Goal: Communication & Community: Answer question/provide support

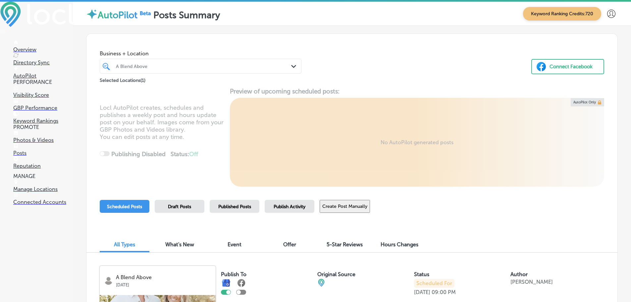
click at [271, 65] on div "A Blend Above" at bounding box center [204, 66] width 176 height 6
click at [30, 169] on p "Reputation" at bounding box center [43, 166] width 60 height 6
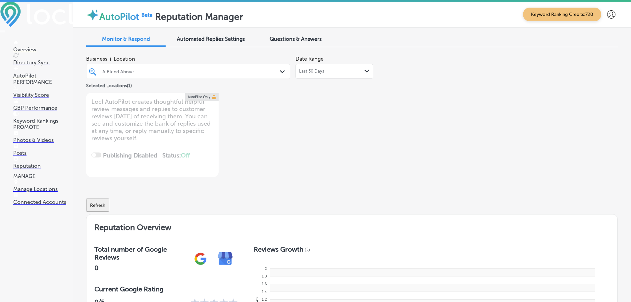
click at [361, 71] on div "Last 30 Days Path Created with Sketch." at bounding box center [334, 71] width 71 height 5
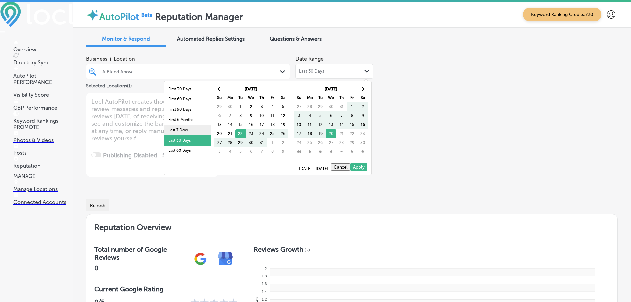
click at [185, 130] on li "Last 7 Days" at bounding box center [187, 130] width 46 height 10
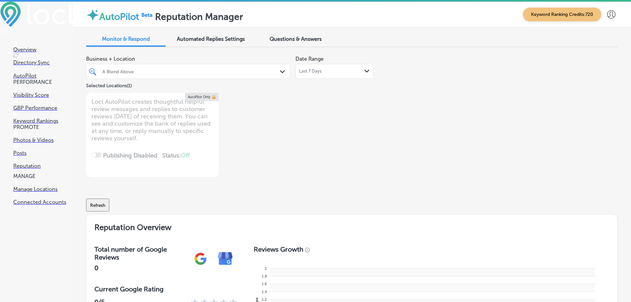
click at [277, 72] on div "A Blend Above Path Created with Sketch." at bounding box center [189, 71] width 204 height 10
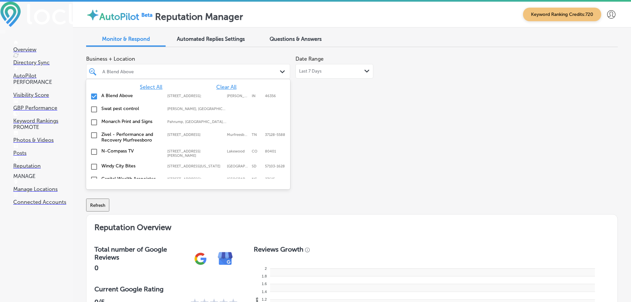
click at [144, 85] on span "Select All" at bounding box center [151, 87] width 23 height 6
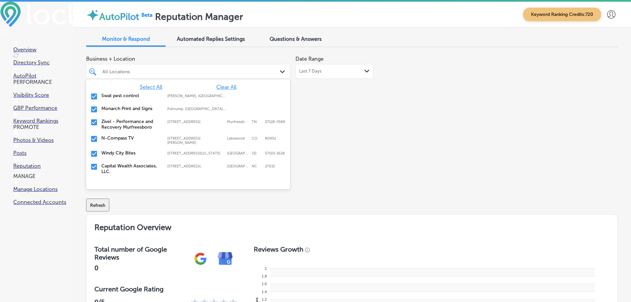
click at [113, 95] on label "Swat pest control" at bounding box center [130, 96] width 59 height 6
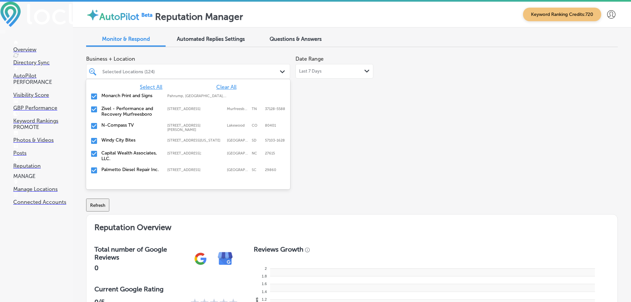
click at [113, 95] on label "Monarch Print and Signs" at bounding box center [130, 96] width 59 height 6
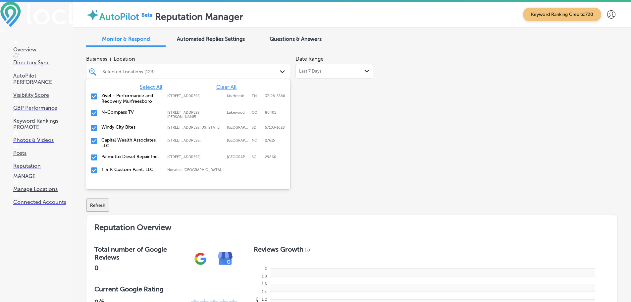
click at [113, 95] on label "Zivel - Performance and Recovery Murfreesboro" at bounding box center [130, 98] width 59 height 11
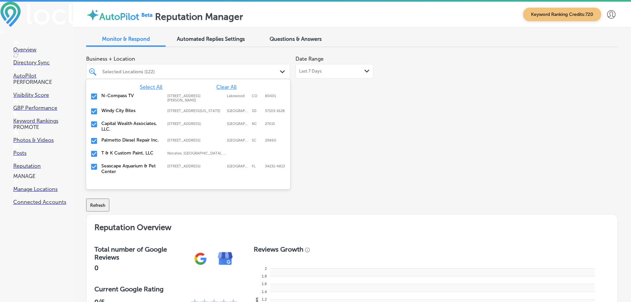
click at [118, 109] on label "Windy City Bites" at bounding box center [130, 111] width 59 height 6
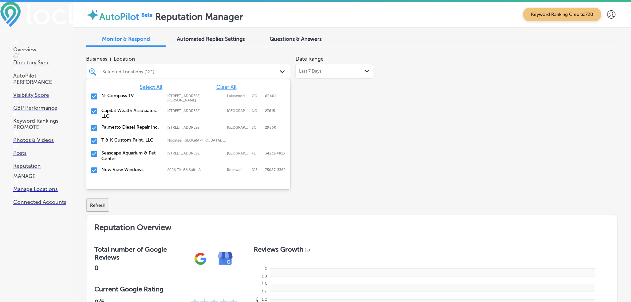
click at [125, 128] on label "Palmetto Diesel Repair Inc." at bounding box center [130, 127] width 59 height 6
click at [125, 133] on div "T & K Custom Paint, LLC [GEOGRAPHIC_DATA], [GEOGRAPHIC_DATA], [GEOGRAPHIC_DATA]…" at bounding box center [188, 128] width 199 height 10
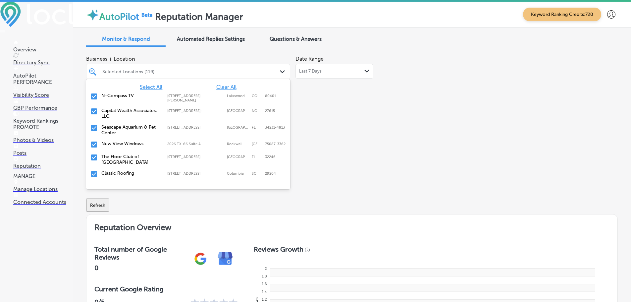
click at [125, 133] on label "Seascape Aquarium & Pet Center" at bounding box center [130, 129] width 59 height 11
click at [125, 133] on div "New View Windows 2026 TX-[GEOGRAPHIC_DATA]-3362 [GEOGRAPHIC_DATA]-3362" at bounding box center [188, 128] width 199 height 10
click at [125, 133] on label "The Floor Club of [GEOGRAPHIC_DATA]" at bounding box center [130, 129] width 59 height 11
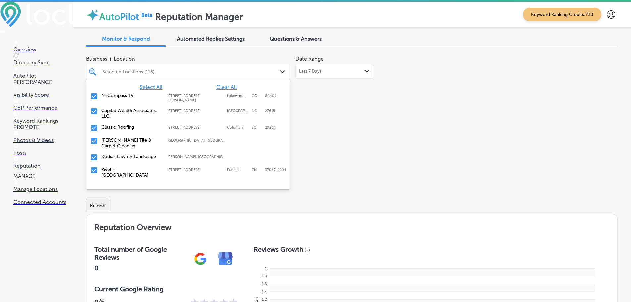
click at [125, 133] on div "Classic Roofing [STREET_ADDRESS] [STREET_ADDRESS]" at bounding box center [188, 128] width 199 height 10
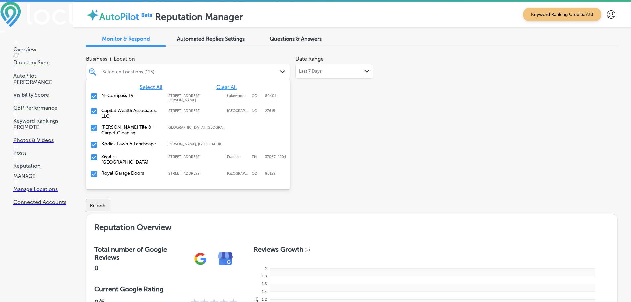
click at [128, 144] on label "Kodiak Lawn & Landscape" at bounding box center [130, 144] width 59 height 6
click at [127, 160] on label "Royal Garage Doors" at bounding box center [130, 160] width 59 height 6
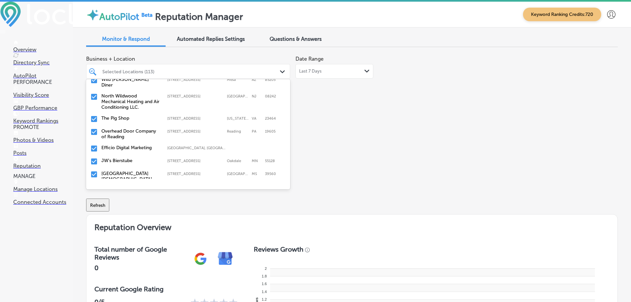
scroll to position [99, 0]
click at [139, 96] on label "North Wildwood Mechanical Heating and Air Conditioning LLC." at bounding box center [130, 99] width 59 height 17
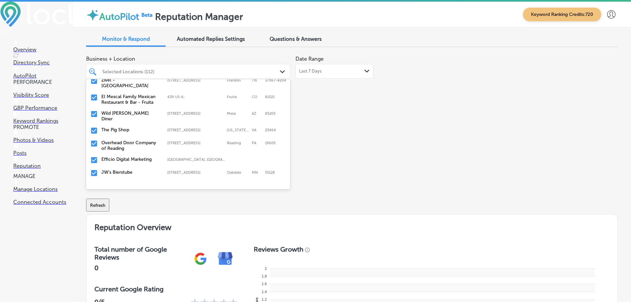
scroll to position [66, 0]
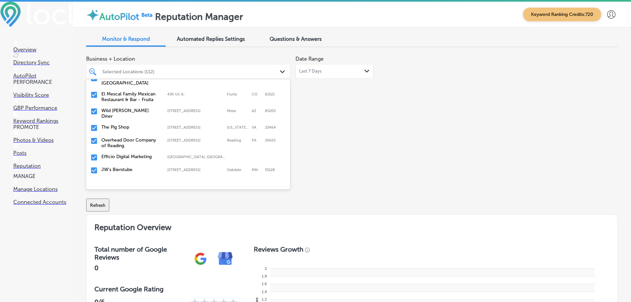
click at [120, 124] on label "The Pig Shop" at bounding box center [130, 127] width 59 height 6
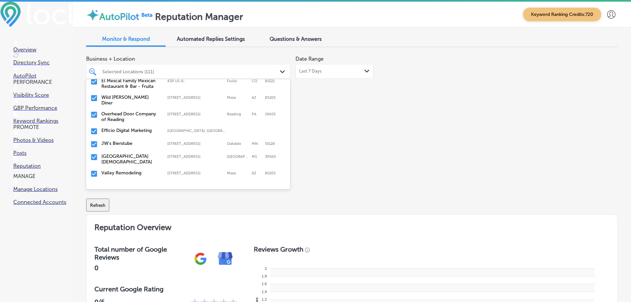
scroll to position [99, 0]
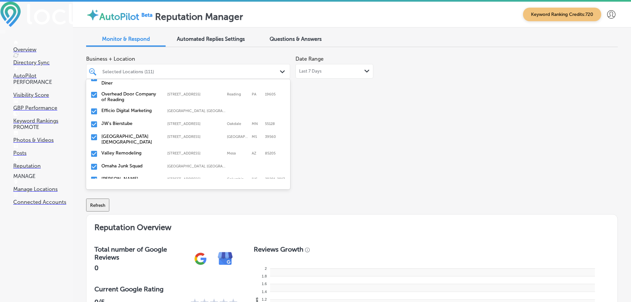
click at [123, 92] on label "Overhead Door Company of Reading" at bounding box center [130, 96] width 59 height 11
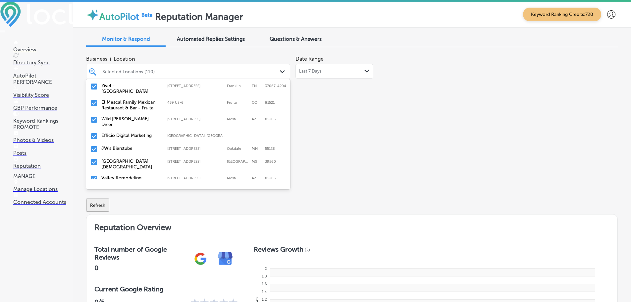
scroll to position [66, 0]
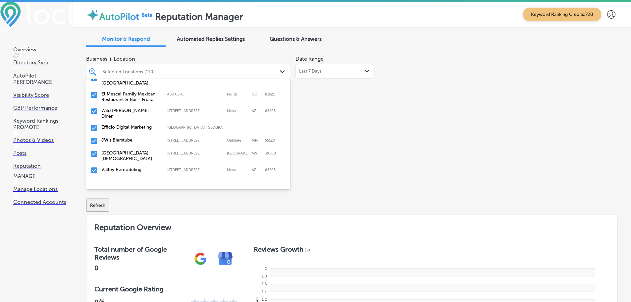
click at [122, 137] on label "JW's Bierstube" at bounding box center [130, 140] width 59 height 6
click at [118, 137] on label "[GEOGRAPHIC_DATA][DEMOGRAPHIC_DATA]" at bounding box center [130, 142] width 59 height 11
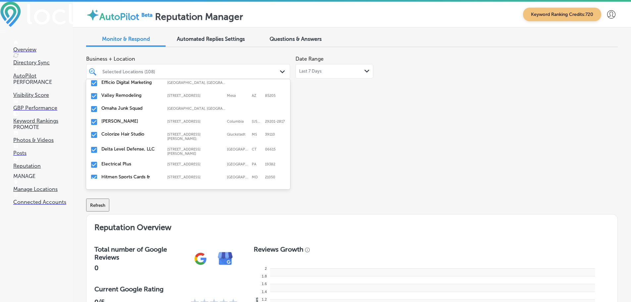
scroll to position [99, 0]
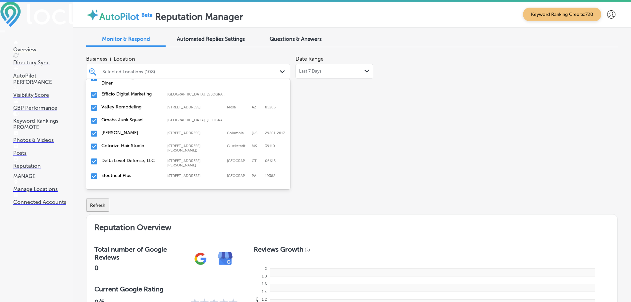
click at [125, 104] on label "Valley Remodeling" at bounding box center [130, 107] width 59 height 6
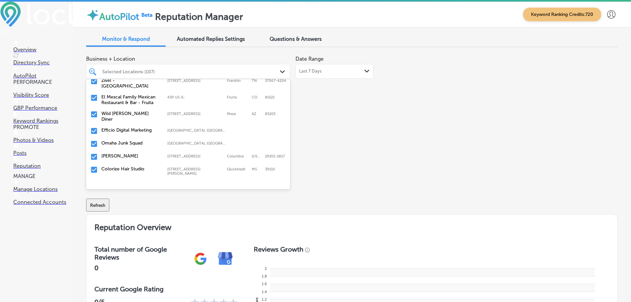
scroll to position [66, 0]
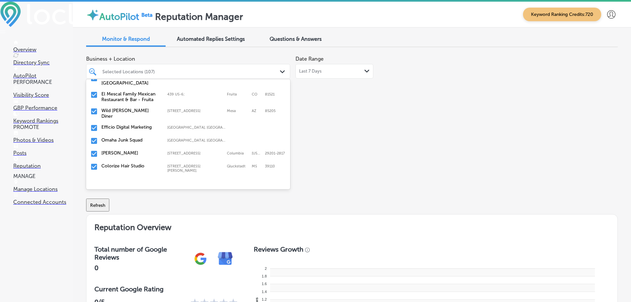
click at [117, 137] on label "Omaha Junk Squad" at bounding box center [130, 140] width 59 height 6
click at [118, 136] on div "[PERSON_NAME] [STREET_ADDRESS][US_STATE]-[GEOGRAPHIC_DATA][STREET_ADDRESS][US_S…" at bounding box center [188, 141] width 199 height 10
click at [119, 138] on label "Colorize Hair Studio" at bounding box center [130, 140] width 59 height 6
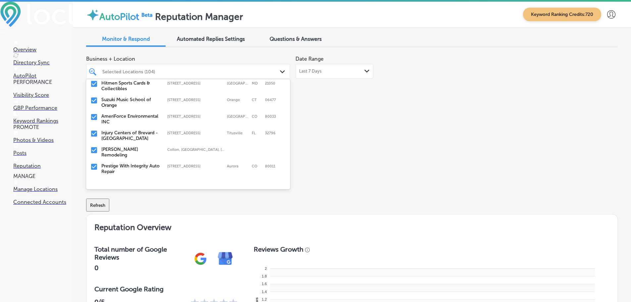
scroll to position [166, 0]
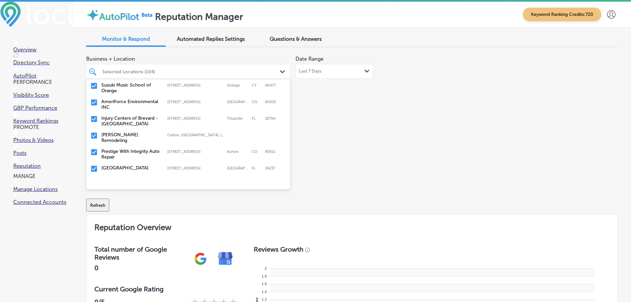
click at [125, 132] on label "[PERSON_NAME] Remodeling" at bounding box center [130, 137] width 59 height 11
click at [125, 132] on label "Prestige With Integrity Auto Repair" at bounding box center [130, 137] width 59 height 11
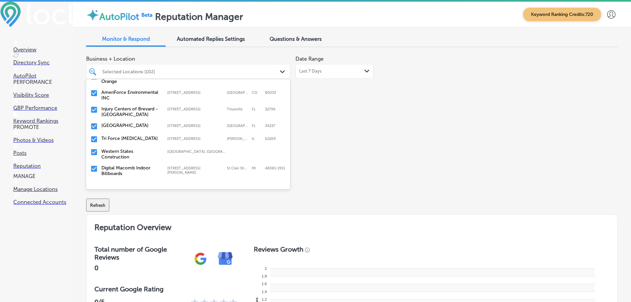
scroll to position [199, 0]
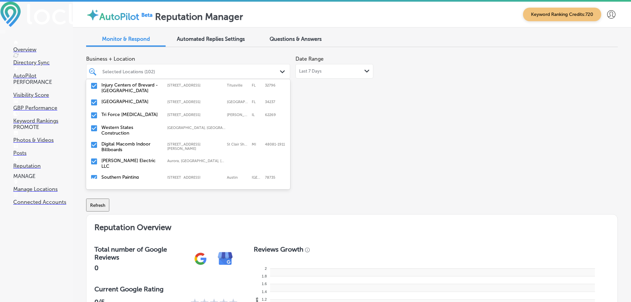
click at [118, 112] on label "Tri Force [MEDICAL_DATA]" at bounding box center [130, 115] width 59 height 6
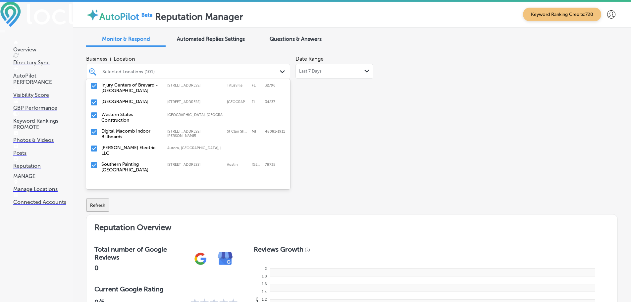
click at [114, 117] on label "Western States Construction" at bounding box center [130, 117] width 59 height 11
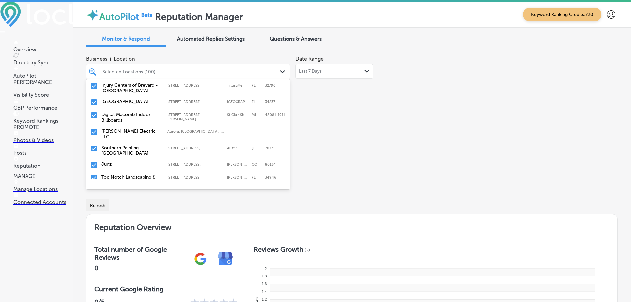
click at [123, 130] on div "[PERSON_NAME] Electric LLC [GEOGRAPHIC_DATA], [GEOGRAPHIC_DATA], [GEOGRAPHIC_DA…" at bounding box center [188, 134] width 199 height 14
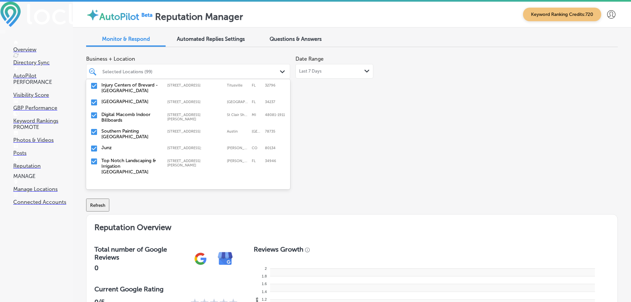
click at [122, 128] on label "Southern Painting [GEOGRAPHIC_DATA]" at bounding box center [130, 133] width 59 height 11
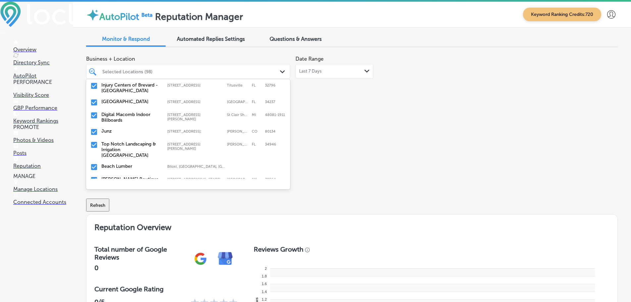
click at [121, 141] on label "Top Notch Landscaping & Irrigation [GEOGRAPHIC_DATA]" at bounding box center [130, 149] width 59 height 17
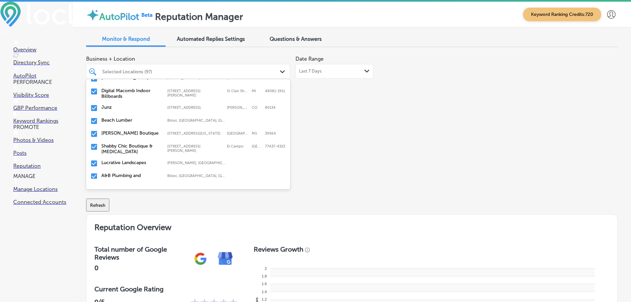
scroll to position [232, 0]
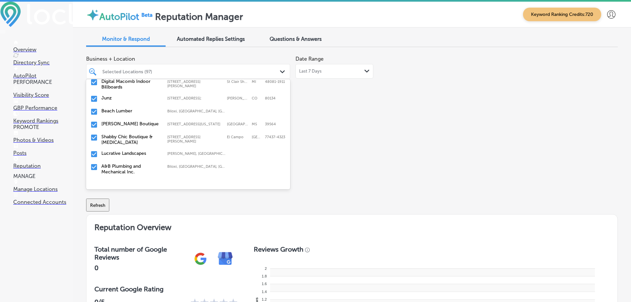
click at [126, 108] on label "Beach Lumber" at bounding box center [130, 111] width 59 height 6
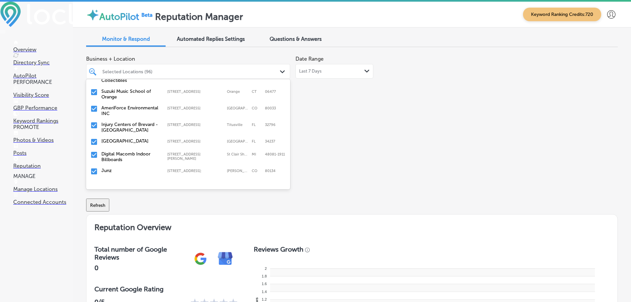
scroll to position [166, 0]
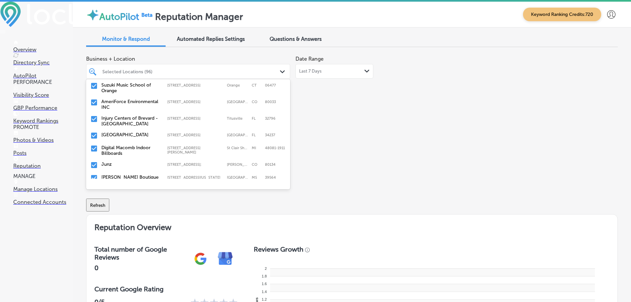
click at [113, 136] on div "[GEOGRAPHIC_DATA] [STREET_ADDRESS][GEOGRAPHIC_DATA][STREET_ADDRESS]" at bounding box center [188, 135] width 204 height 13
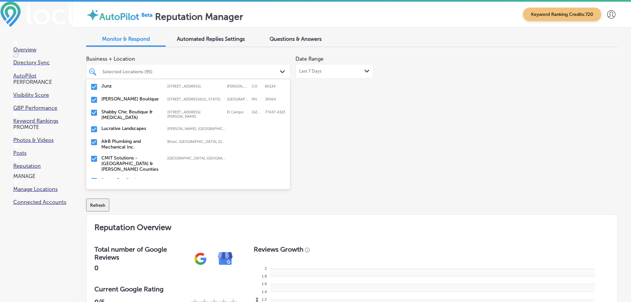
scroll to position [232, 0]
click at [136, 108] on label "Shabby Chic Boutique & [MEDICAL_DATA]" at bounding box center [130, 113] width 59 height 11
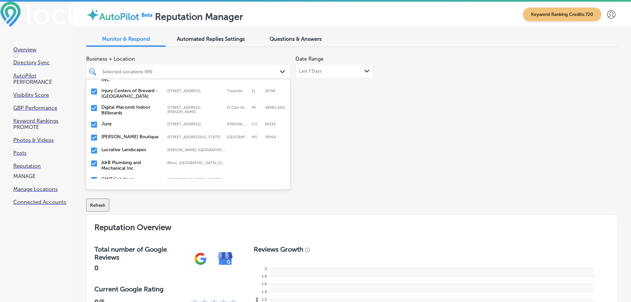
scroll to position [199, 0]
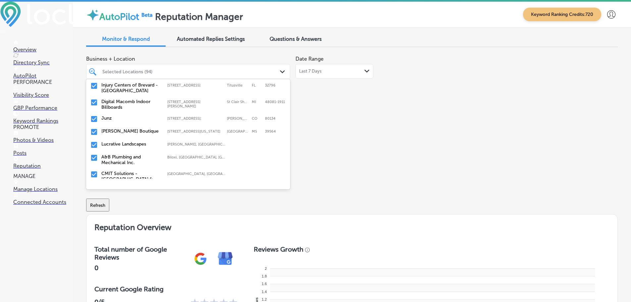
click at [174, 142] on label "[PERSON_NAME], [GEOGRAPHIC_DATA], [GEOGRAPHIC_DATA] | [GEOGRAPHIC_DATA], [GEOGR…" at bounding box center [196, 144] width 59 height 4
click at [180, 142] on label "Biloxi, [GEOGRAPHIC_DATA], [GEOGRAPHIC_DATA] | [PERSON_NAME], [GEOGRAPHIC_DATA]…" at bounding box center [196, 144] width 59 height 4
click at [182, 141] on div "CMIT Solutions - [GEOGRAPHIC_DATA] & [PERSON_NAME][GEOGRAPHIC_DATA] [GEOGRAPHIC…" at bounding box center [175, 149] width 148 height 17
click at [180, 141] on div "Strong Roofing,Inc. [STREET_ADDRESS][GEOGRAPHIC_DATA][STREET_ADDRESS]" at bounding box center [175, 144] width 148 height 6
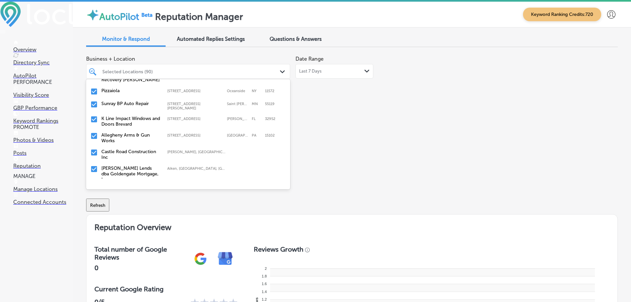
scroll to position [232, 0]
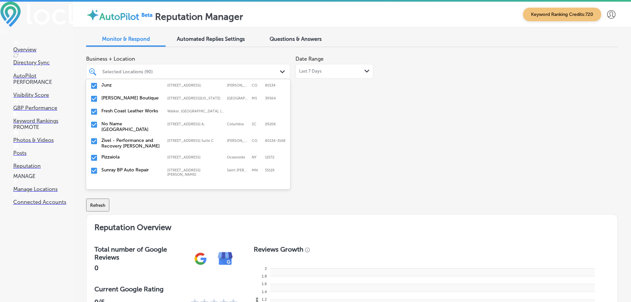
click at [163, 110] on div "Fresh Coast Leather Works Walker, [GEOGRAPHIC_DATA], [GEOGRAPHIC_DATA] | [US_ST…" at bounding box center [175, 111] width 148 height 6
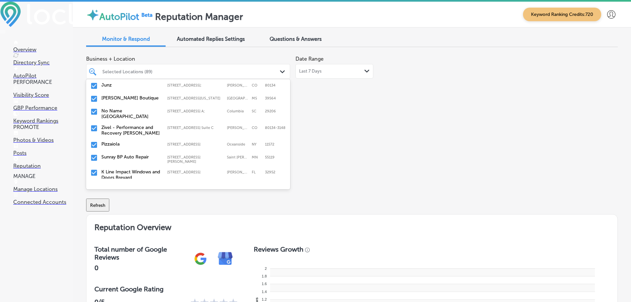
click at [158, 108] on label "No Name [GEOGRAPHIC_DATA]" at bounding box center [130, 113] width 59 height 11
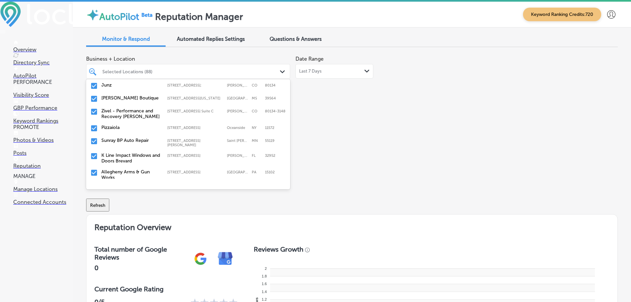
click at [153, 109] on label "Zivel - Performance and Recovery [PERSON_NAME]" at bounding box center [130, 113] width 59 height 11
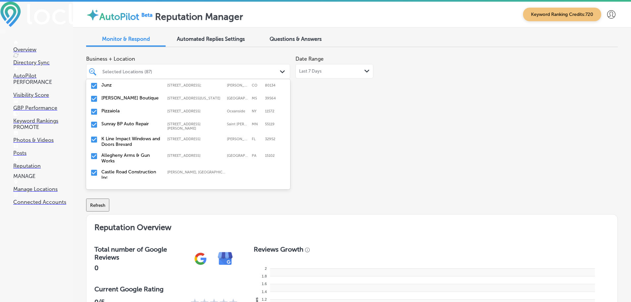
click at [152, 136] on label "K Line Impact Windows and Doors Brevard" at bounding box center [130, 141] width 59 height 11
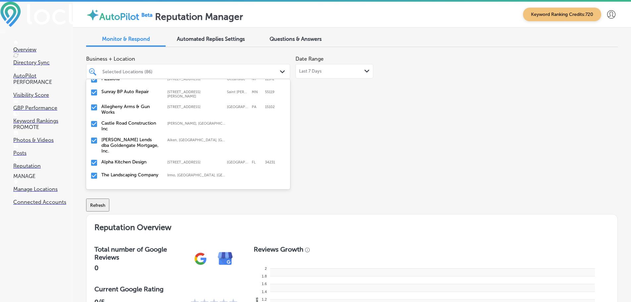
scroll to position [265, 0]
click at [157, 119] on label "Castle Road Construction Inc" at bounding box center [130, 124] width 59 height 11
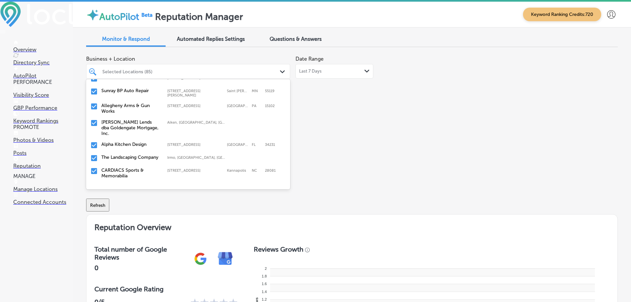
click at [159, 123] on div "[PERSON_NAME] Lends dba Goldengate Mortgage, Inc. [GEOGRAPHIC_DATA], [GEOGRAPHI…" at bounding box center [175, 127] width 148 height 17
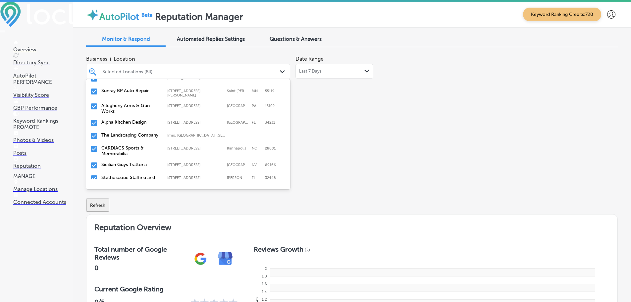
click at [153, 132] on label "The Landscaping Company" at bounding box center [130, 135] width 59 height 6
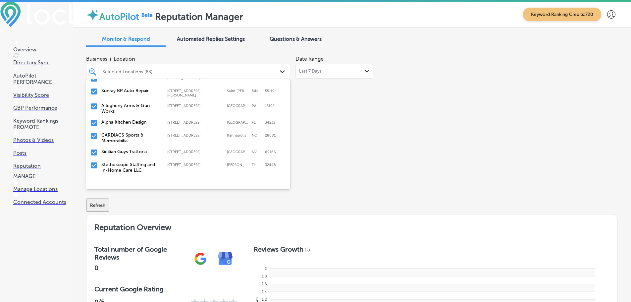
click at [154, 132] on label "CARDIACS Sports & Memorabilia" at bounding box center [130, 137] width 59 height 11
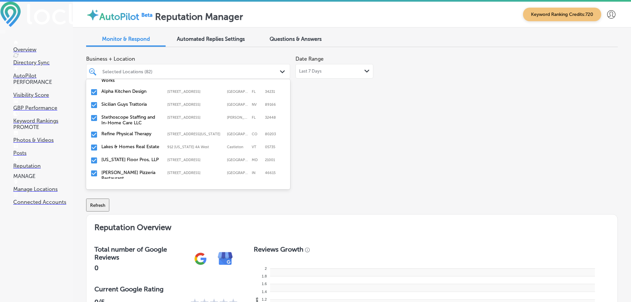
scroll to position [298, 0]
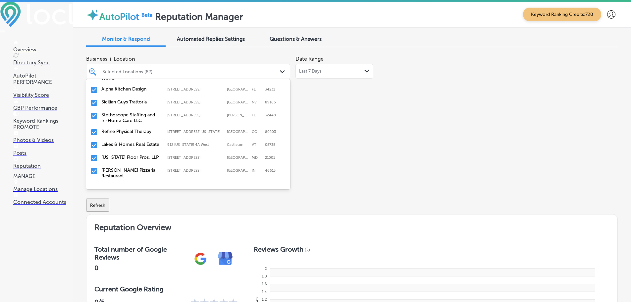
click at [151, 99] on label "Sicilian Guys Trattoria" at bounding box center [130, 102] width 59 height 6
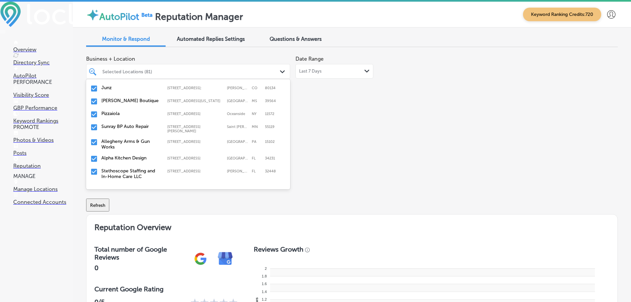
scroll to position [265, 0]
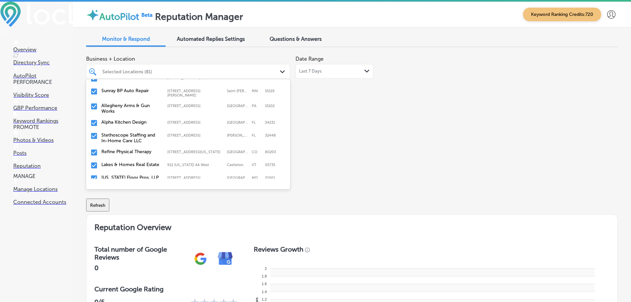
click at [164, 132] on div "Stethoscope Staffing and In-Home Care LLC [STREET_ADDRESS][GEOGRAPHIC_DATA][PER…" at bounding box center [175, 137] width 148 height 11
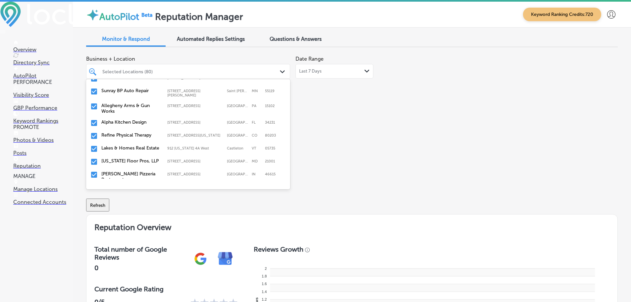
click at [156, 132] on label "Refine Physical Therapy" at bounding box center [130, 135] width 59 height 6
click at [154, 145] on label "[US_STATE] Floor Pros, LLP" at bounding box center [130, 148] width 59 height 6
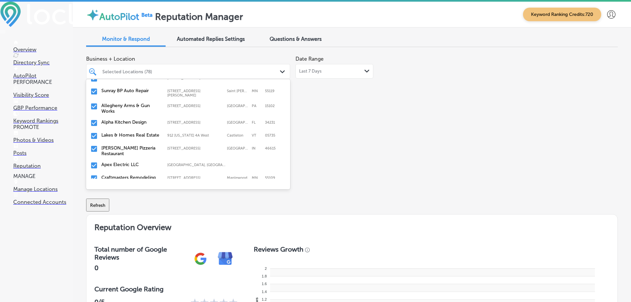
click at [134, 147] on label "[PERSON_NAME] Pizzeria Restaurant" at bounding box center [130, 150] width 59 height 11
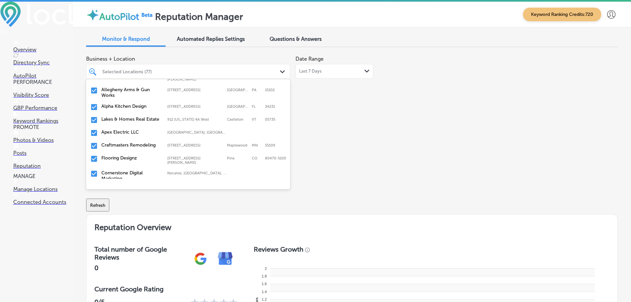
scroll to position [298, 0]
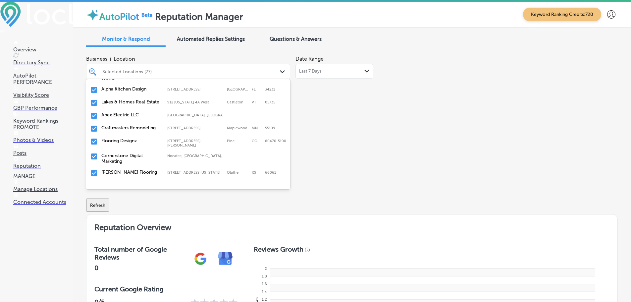
click at [150, 112] on label "Apex Electric LLC" at bounding box center [130, 115] width 59 height 6
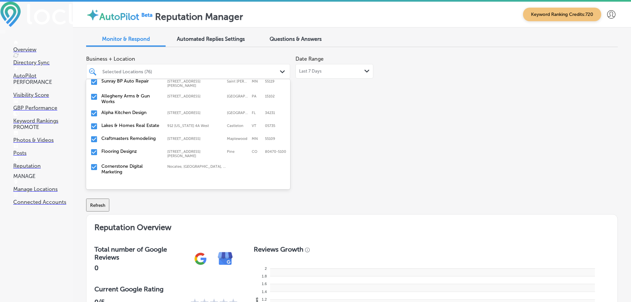
scroll to position [265, 0]
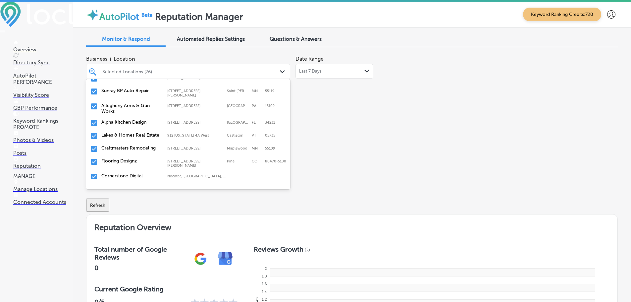
click at [145, 145] on label "Craftmasters Remodeling" at bounding box center [130, 148] width 59 height 6
click at [139, 146] on label "Flooring Designz" at bounding box center [130, 148] width 59 height 6
click at [142, 162] on label "[PERSON_NAME] Flooring" at bounding box center [130, 165] width 59 height 6
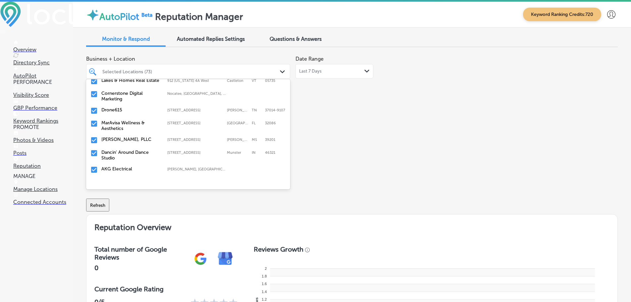
scroll to position [331, 0]
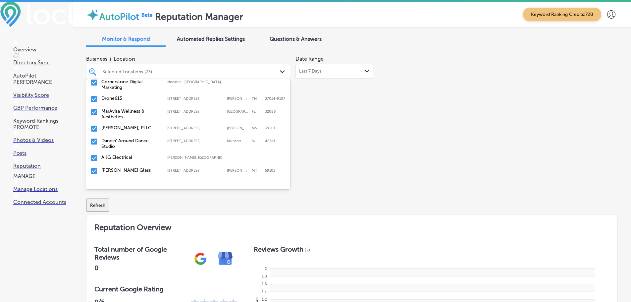
click at [146, 99] on div "Drone615 [STREET_ADDRESS][PERSON_NAME] [STREET_ADDRESS][PERSON_NAME]" at bounding box center [188, 99] width 199 height 10
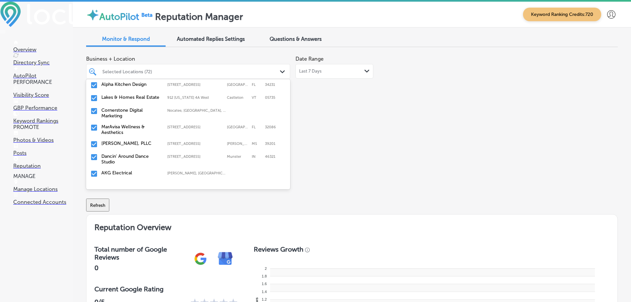
scroll to position [298, 0]
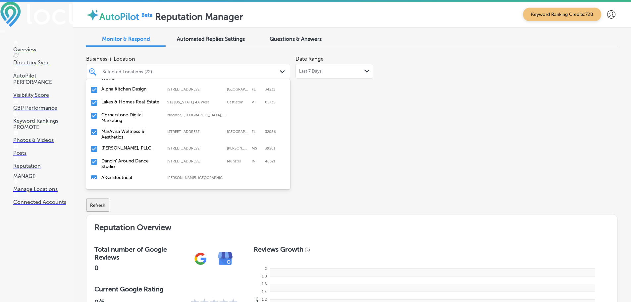
click at [150, 129] on label "MarAvisa Wellness & Aesthetics" at bounding box center [130, 134] width 59 height 11
click at [151, 129] on label "[PERSON_NAME], PLLC" at bounding box center [130, 132] width 59 height 6
click at [151, 129] on label "Dancin' Around Dance Studio" at bounding box center [130, 134] width 59 height 11
click at [150, 129] on label "AKG Electrical" at bounding box center [130, 132] width 59 height 6
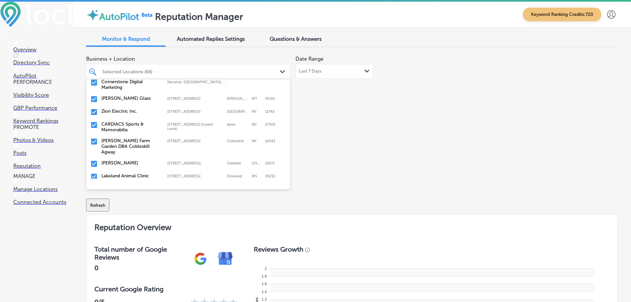
click at [151, 125] on label "CARDIACS Sports & Memorabilia" at bounding box center [130, 126] width 59 height 11
click at [148, 125] on label "[PERSON_NAME] Farm Garden DBA Cobleskill Agway" at bounding box center [130, 129] width 59 height 17
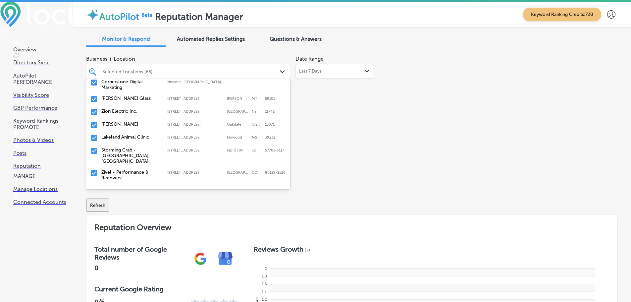
click at [147, 134] on label "Lakeland Animal Clinic" at bounding box center [130, 137] width 59 height 6
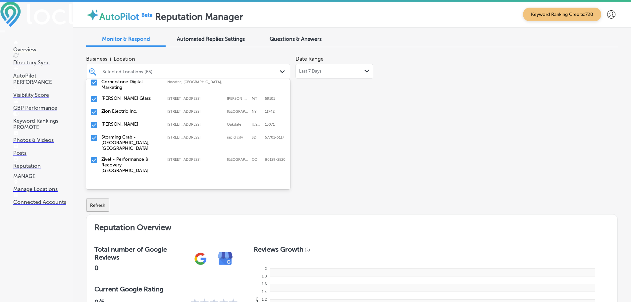
click at [147, 134] on label "Storming Crab - [GEOGRAPHIC_DATA], [GEOGRAPHIC_DATA]" at bounding box center [130, 142] width 59 height 17
click at [146, 135] on label "Zivel - Performance & Recovery [GEOGRAPHIC_DATA]" at bounding box center [130, 142] width 59 height 17
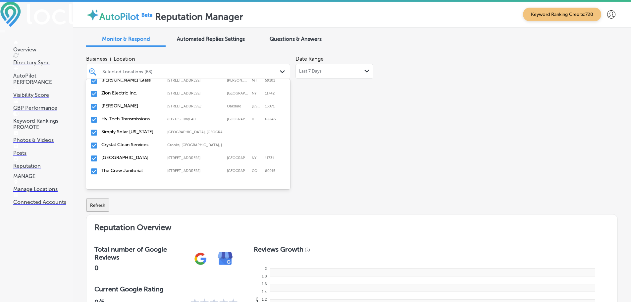
scroll to position [365, 0]
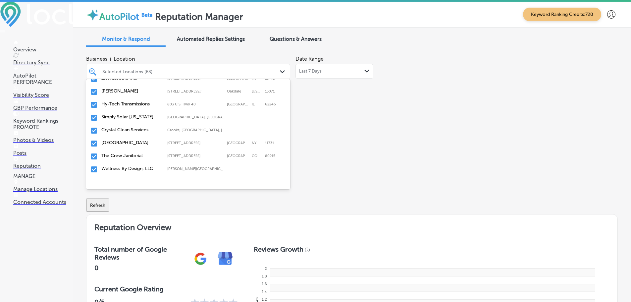
click at [151, 115] on label "Simply Solar [US_STATE]" at bounding box center [130, 117] width 59 height 6
click at [148, 114] on label "Crystal Clean Services" at bounding box center [130, 117] width 59 height 6
click at [147, 128] on label "The Crew Janitorial" at bounding box center [130, 130] width 59 height 6
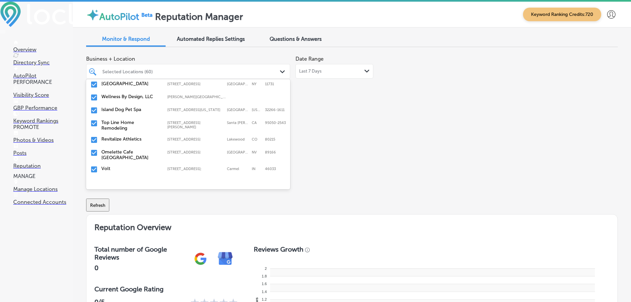
click at [129, 125] on label "Top Line Home Remodeling" at bounding box center [130, 125] width 59 height 11
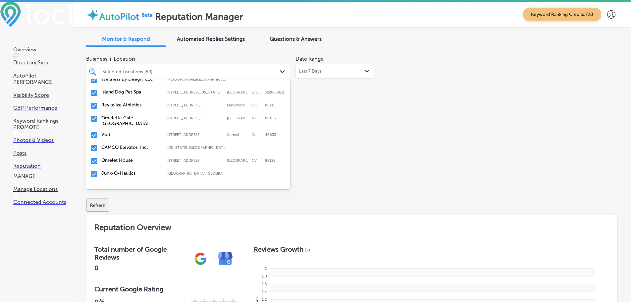
scroll to position [431, 0]
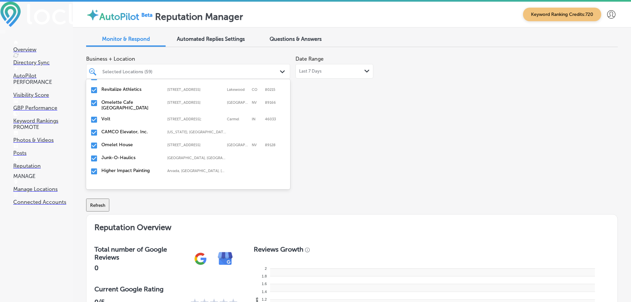
click at [136, 119] on label "Volt" at bounding box center [130, 119] width 59 height 6
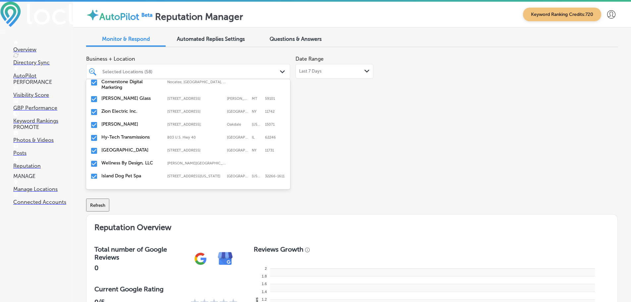
scroll to position [365, 0]
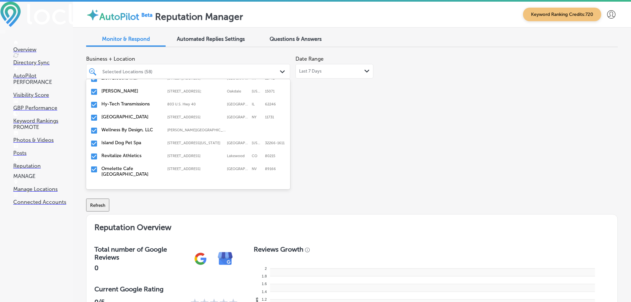
click at [135, 151] on div "Revitalize Athletics [STREET_ADDRESS] [STREET_ADDRESS]" at bounding box center [188, 156] width 199 height 10
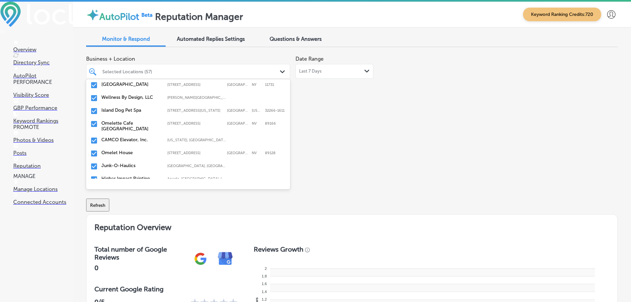
scroll to position [398, 0]
click at [138, 140] on label "CAMCO Elevator, Inc." at bounding box center [130, 139] width 59 height 6
click at [137, 137] on label "Omelet House" at bounding box center [130, 139] width 59 height 6
click at [140, 135] on div "Junk-O-Haulics [GEOGRAPHIC_DATA], [GEOGRAPHIC_DATA], [GEOGRAPHIC_DATA] | Wahoo,…" at bounding box center [188, 140] width 199 height 10
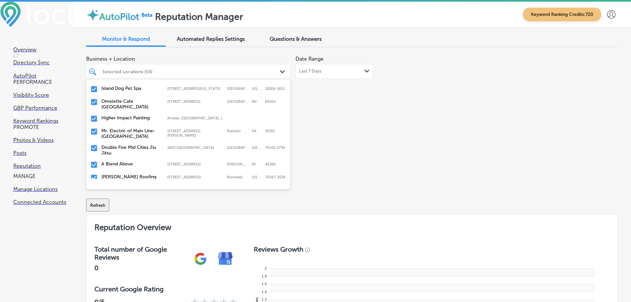
scroll to position [431, 0]
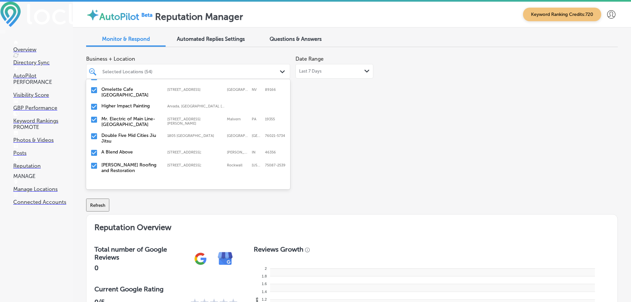
click at [147, 118] on label "Mr. Electric of Main Line-[GEOGRAPHIC_DATA]" at bounding box center [130, 121] width 59 height 11
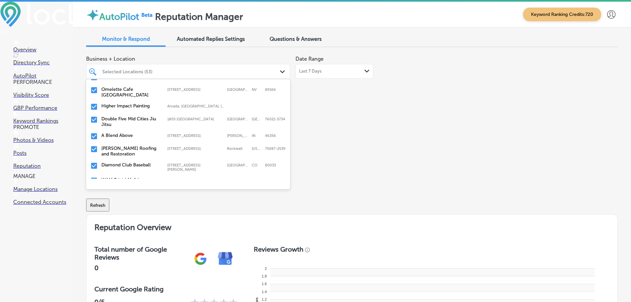
click at [147, 118] on label "Double Five Mid Cities Jiu Jitsu" at bounding box center [130, 121] width 59 height 11
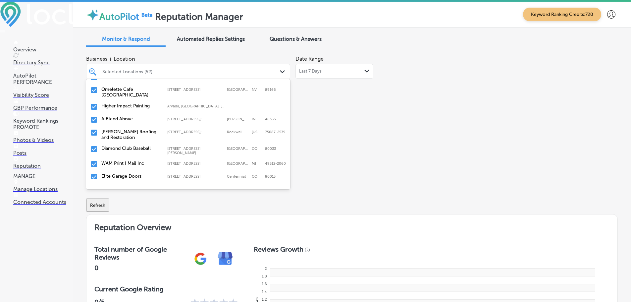
click at [147, 118] on label "A Blend Above" at bounding box center [130, 119] width 59 height 6
click at [147, 118] on label "[PERSON_NAME] Roofing and Restoration" at bounding box center [130, 121] width 59 height 11
click at [146, 119] on label "Diamond Club Baseball" at bounding box center [130, 119] width 59 height 6
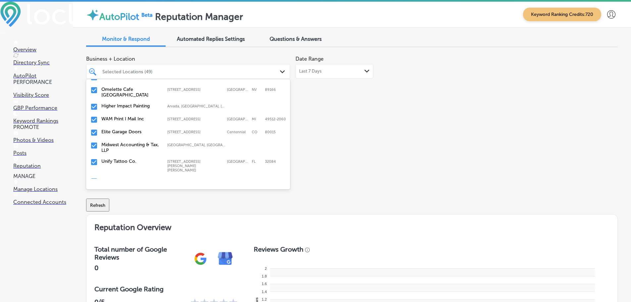
click at [141, 130] on label "Elite Garage Doors" at bounding box center [130, 132] width 59 height 6
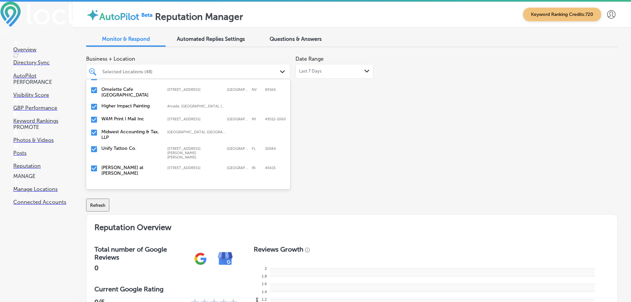
scroll to position [464, 0]
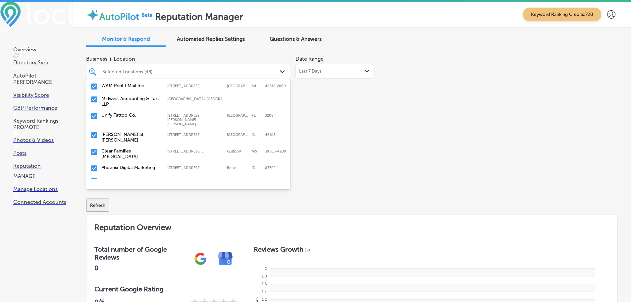
click at [141, 104] on label "Midwest Accounting & Tax, LLP" at bounding box center [130, 101] width 59 height 11
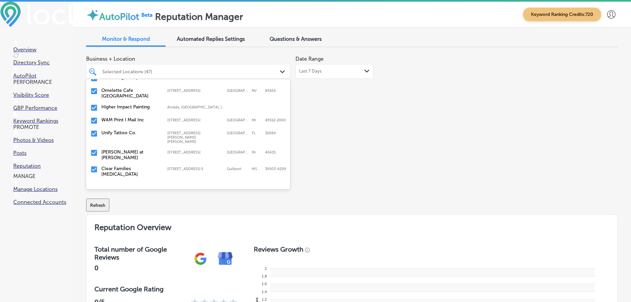
scroll to position [431, 0]
click at [140, 128] on div "Unify Tattoo Co. [STREET_ADDRESS][PERSON_NAME][PERSON_NAME][PERSON_NAME] [STREE…" at bounding box center [188, 136] width 199 height 17
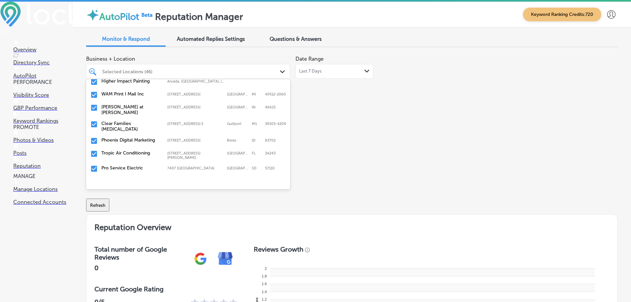
scroll to position [464, 0]
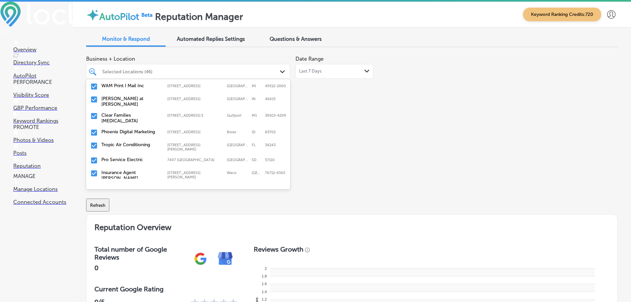
click at [137, 104] on label "[PERSON_NAME] at [PERSON_NAME]" at bounding box center [130, 101] width 59 height 11
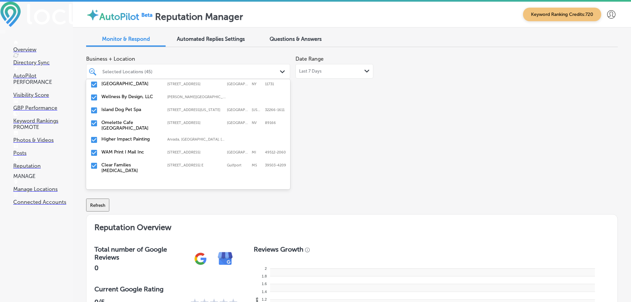
scroll to position [431, 0]
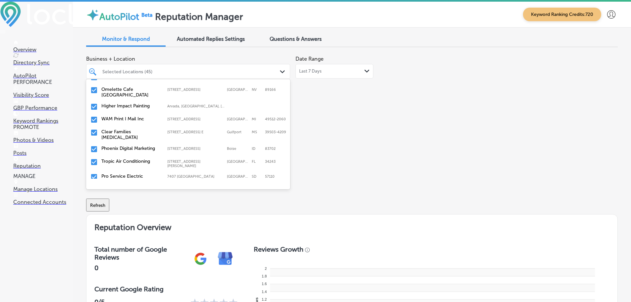
click at [135, 131] on label "Clear Families [MEDICAL_DATA]" at bounding box center [130, 134] width 59 height 11
click at [137, 130] on label "Phoenix Digital Marketing" at bounding box center [130, 132] width 59 height 6
click at [137, 131] on label "Tropic Air Conditioning" at bounding box center [130, 132] width 59 height 6
click at [139, 128] on div "Pro Service Electric [STREET_ADDRESS]" at bounding box center [188, 133] width 199 height 10
click at [139, 128] on div "Insurance Agent [PERSON_NAME] [STREET_ADDRESS][PERSON_NAME] [STREET_ADDRESS][PE…" at bounding box center [188, 135] width 199 height 14
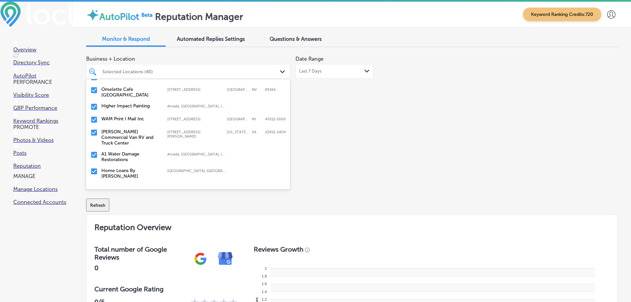
click at [139, 128] on div "[PERSON_NAME] Commercial Van RV and [GEOGRAPHIC_DATA] [STREET_ADDRESS][PERSON_N…" at bounding box center [188, 138] width 199 height 20
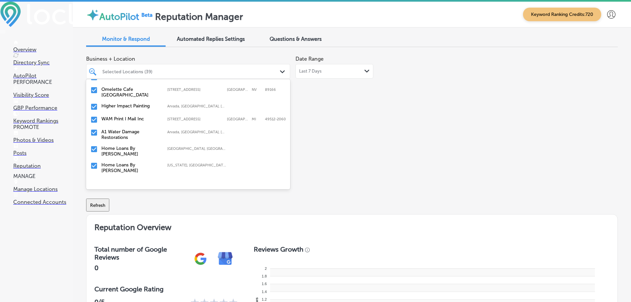
scroll to position [464, 0]
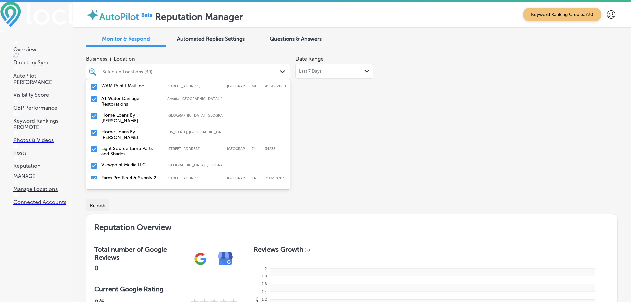
click at [141, 117] on label "Home Loans By [PERSON_NAME]" at bounding box center [130, 117] width 59 height 11
click at [142, 115] on label "Home Loans By [PERSON_NAME]" at bounding box center [130, 117] width 59 height 11
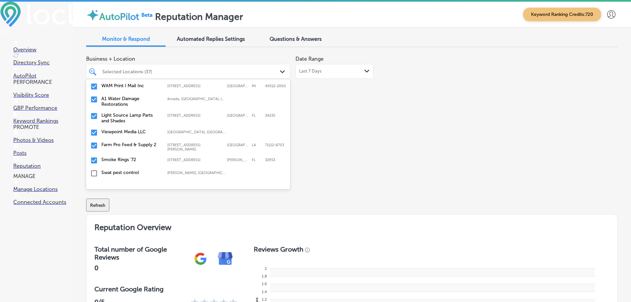
click at [144, 143] on label "Farm Pro Feed & Supply 2" at bounding box center [130, 145] width 59 height 6
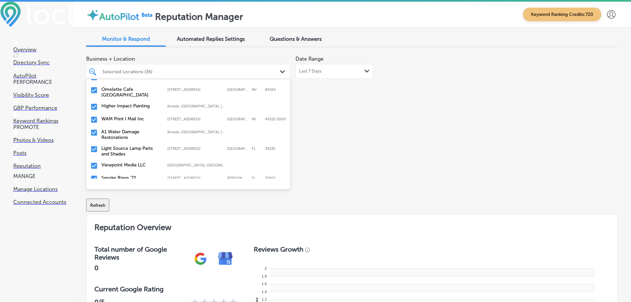
scroll to position [497, 0]
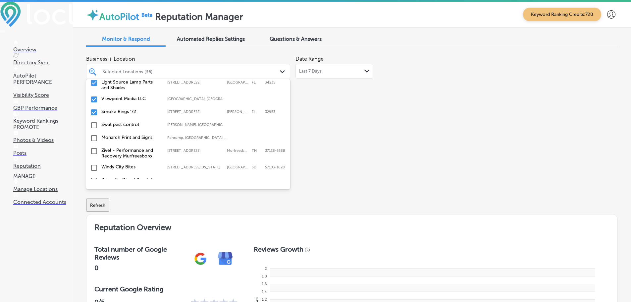
click at [138, 113] on label "Smoke Rings '72" at bounding box center [130, 112] width 59 height 6
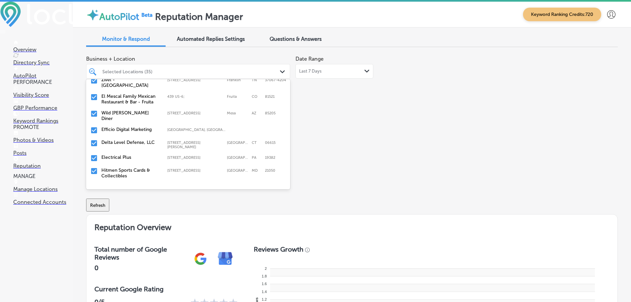
scroll to position [0, 0]
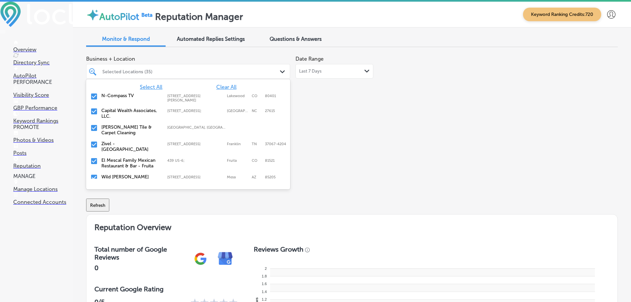
click at [327, 137] on div "Business + Location option [STREET_ADDRESS]. [STREET_ADDRESS]. 126 results avai…" at bounding box center [245, 114] width 319 height 125
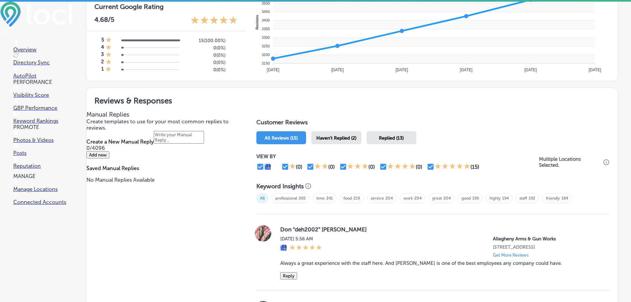
scroll to position [298, 0]
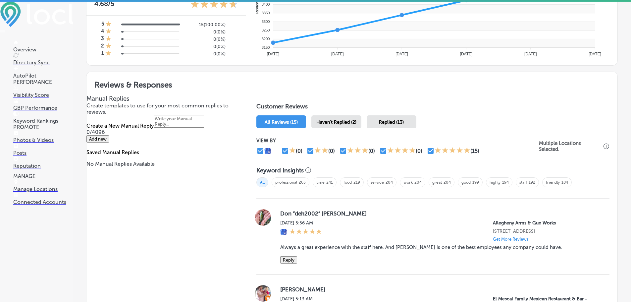
click at [333, 124] on span "Haven't Replied (2)" at bounding box center [337, 122] width 40 height 6
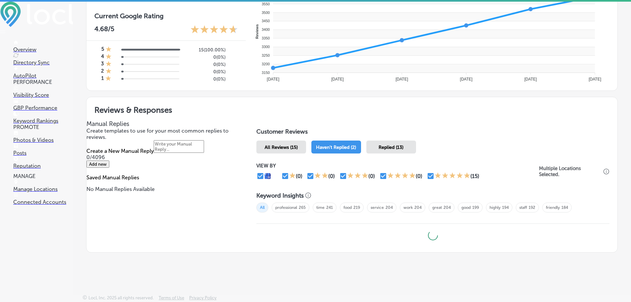
type textarea "x"
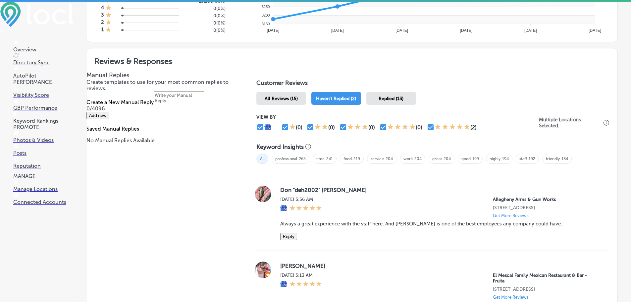
scroll to position [398, 0]
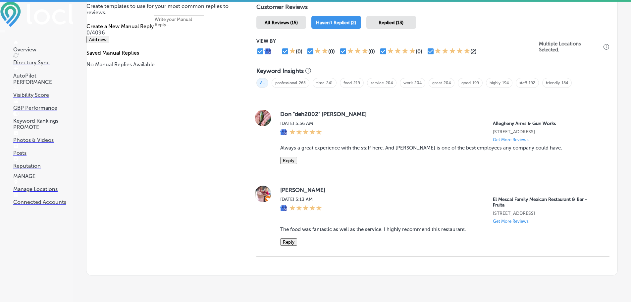
click at [202, 166] on div "Manual Replies Create templates to use for your most common replies to reviews.…" at bounding box center [165, 135] width 157 height 280
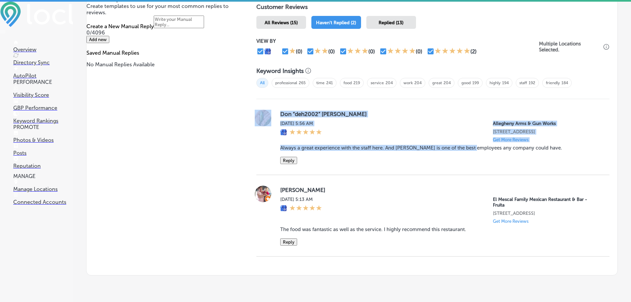
drag, startPoint x: 277, startPoint y: 147, endPoint x: 477, endPoint y: 149, distance: 199.9
click at [477, 149] on div "Don “deh2002” [PERSON_NAME] [DATE] 5:56 AM [GEOGRAPHIC_DATA] [STREET_ADDRESS] G…" at bounding box center [433, 137] width 353 height 54
click at [456, 154] on div "Don “deh2002” [PERSON_NAME] [DATE] 5:56 AM [GEOGRAPHIC_DATA] [STREET_ADDRESS] G…" at bounding box center [439, 137] width 319 height 54
click at [268, 148] on div at bounding box center [263, 137] width 13 height 54
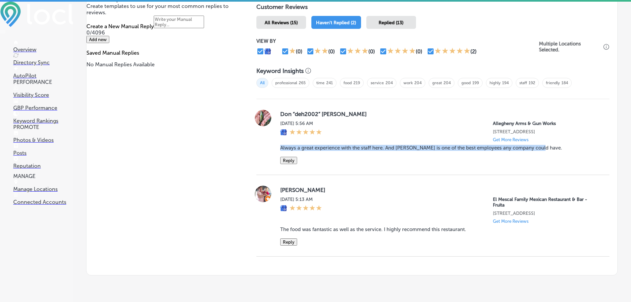
drag, startPoint x: 279, startPoint y: 148, endPoint x: 552, endPoint y: 147, distance: 273.1
click at [552, 147] on div "Don “deh2002” [PERSON_NAME] [DATE] 5:56 AM [GEOGRAPHIC_DATA] [STREET_ADDRESS] G…" at bounding box center [433, 137] width 353 height 54
copy blockquote "Always a great experience with the staff here. And [PERSON_NAME] is one of the …"
click at [285, 163] on button "Reply" at bounding box center [288, 160] width 17 height 7
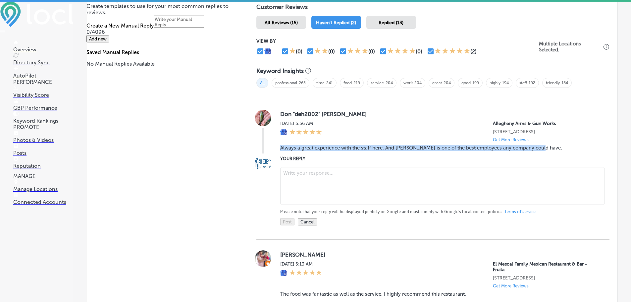
click at [312, 176] on textarea at bounding box center [442, 186] width 325 height 38
paste textarea "Thank you for the fantastic 5-star review! We’re so glad to hear you had anothe…"
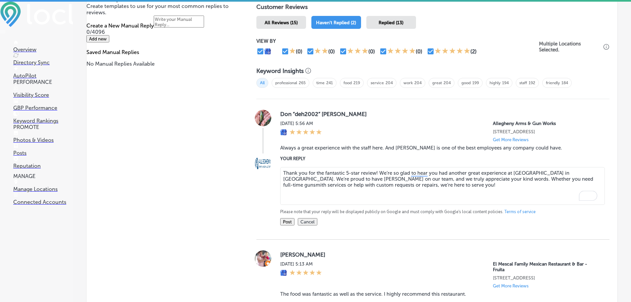
click at [374, 173] on textarea "Thank you for the fantastic 5-star review! We’re so glad to hear you had anothe…" at bounding box center [442, 186] width 325 height 38
click at [447, 185] on textarea "Thank you for the fantastic 5-star review, [PERSON_NAME]! We’re so glad to hear…" at bounding box center [442, 186] width 325 height 38
type textarea "Thank you for the fantastic 5-star review, [PERSON_NAME]! We’re so glad to hear…"
click at [285, 225] on button "Post" at bounding box center [287, 221] width 14 height 7
type textarea "x"
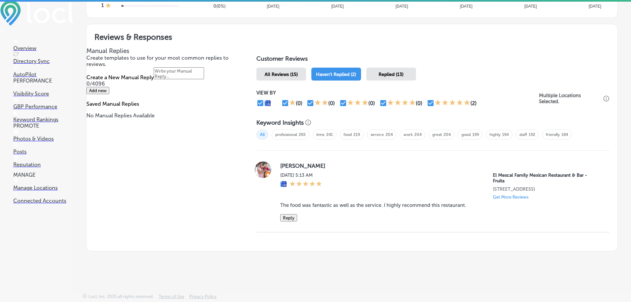
scroll to position [2, 0]
drag, startPoint x: 276, startPoint y: 202, endPoint x: 461, endPoint y: 203, distance: 185.3
click at [464, 203] on div "[PERSON_NAME] [DATE] 5:13 AM El Mescal Family Mexican Restaurant & Bar - Fruita…" at bounding box center [433, 191] width 353 height 60
copy blockquote "The food was fantastic as well as the service. I highly recommend this restaura…"
click at [246, 218] on div "Manual Replies Create templates to use for your most common replies to reviews.…" at bounding box center [352, 149] width 531 height 204
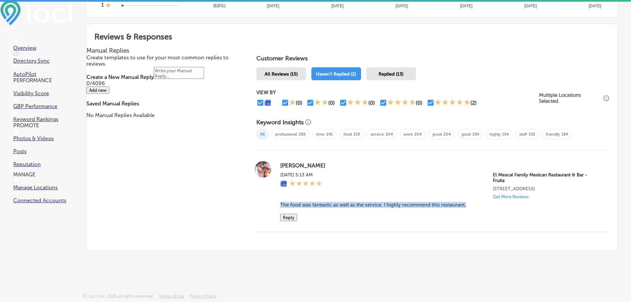
drag, startPoint x: 284, startPoint y: 203, endPoint x: 468, endPoint y: 205, distance: 183.3
click at [468, 205] on div "[PERSON_NAME] [DATE] 5:13 AM El Mescal Family Mexican Restaurant & Bar - Fruita…" at bounding box center [433, 191] width 353 height 60
copy blockquote "The food was fantastic as well as the service. I highly recommend this restaura…"
click at [292, 218] on button "Reply" at bounding box center [288, 217] width 17 height 7
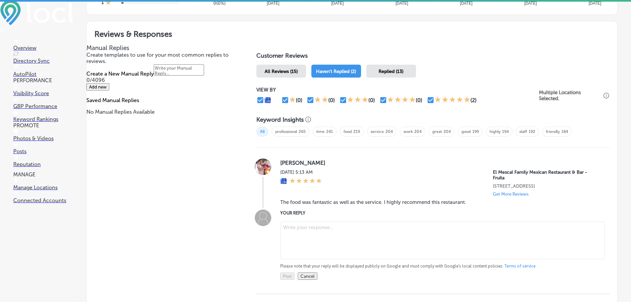
click at [324, 233] on textarea at bounding box center [442, 240] width 325 height 38
paste textarea "Thank you, [[PERSON_NAME]’s Name], for the kind words! We’re so happy you enjoy…"
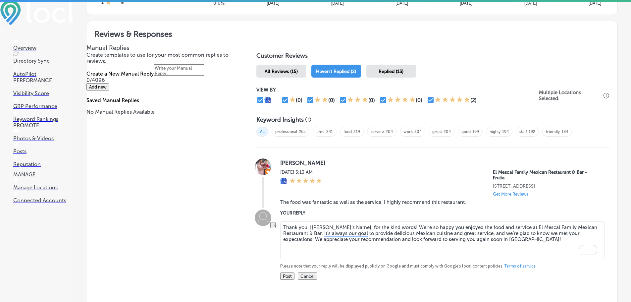
drag, startPoint x: 306, startPoint y: 228, endPoint x: 353, endPoint y: 228, distance: 47.1
click at [353, 228] on textarea "Thank you, [[PERSON_NAME]’s Name], for the kind words! We’re so happy you enjoy…" at bounding box center [442, 240] width 325 height 38
click at [349, 228] on textarea "Thank you for the kind words! We’re so happy you enjoyed the food and service a…" at bounding box center [442, 240] width 325 height 38
type textarea "Thank you for the kind words, [PERSON_NAME]! We’re so happy you enjoyed the foo…"
click at [291, 276] on button "Post" at bounding box center [287, 275] width 14 height 7
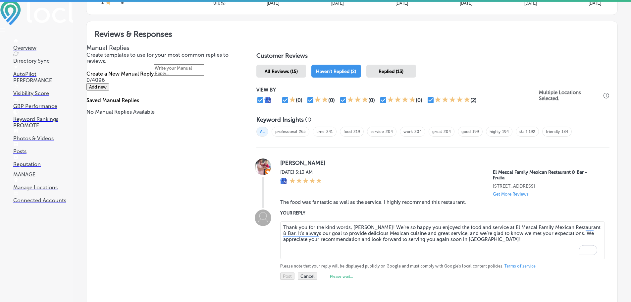
type textarea "x"
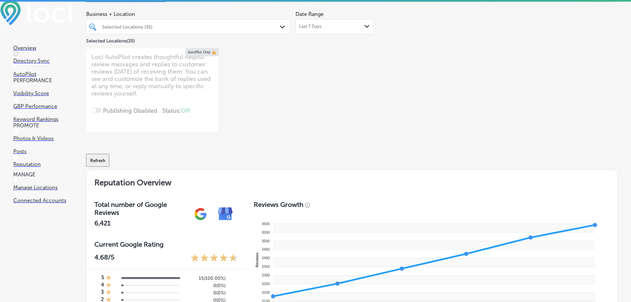
scroll to position [0, 0]
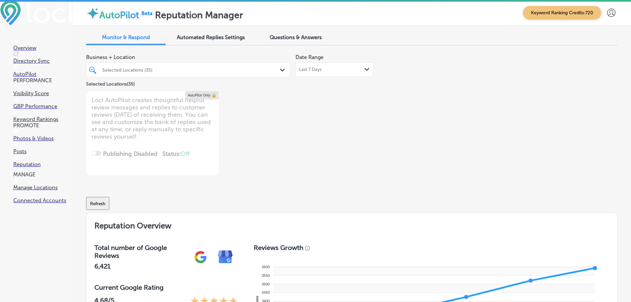
click at [306, 35] on span "Questions & Answers" at bounding box center [296, 37] width 52 height 6
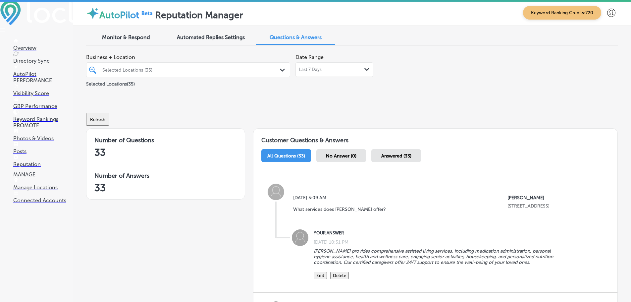
click at [278, 72] on div "Selected Locations (35) Path Created with Sketch." at bounding box center [189, 70] width 204 height 10
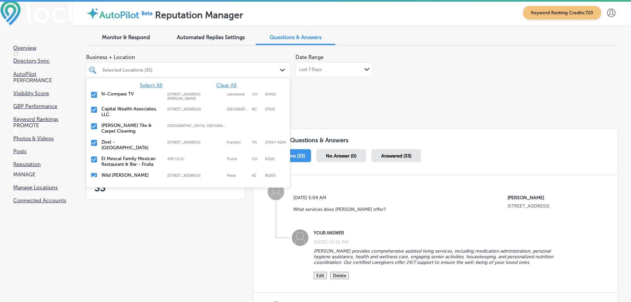
click at [219, 85] on span "Clear All" at bounding box center [226, 85] width 20 height 6
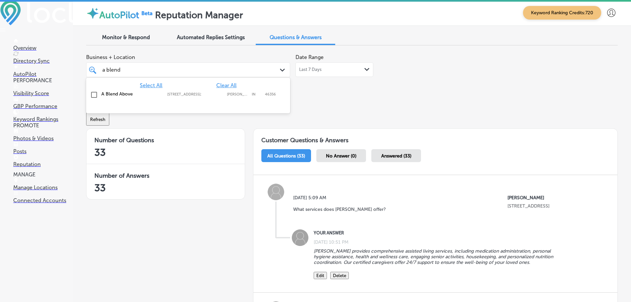
click at [193, 96] on label "[STREET_ADDRESS];" at bounding box center [195, 94] width 56 height 4
type input "a blend"
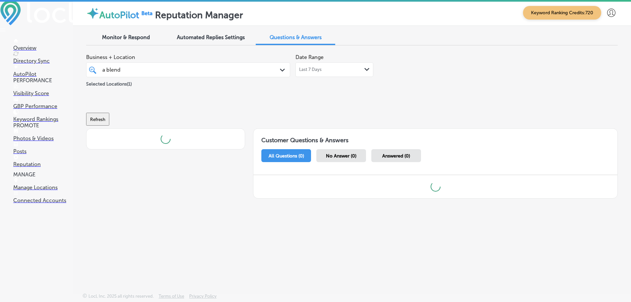
click at [355, 99] on div "Refresh" at bounding box center [352, 116] width 532 height 34
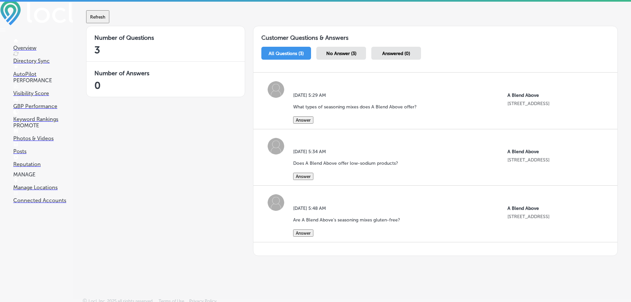
scroll to position [115, 0]
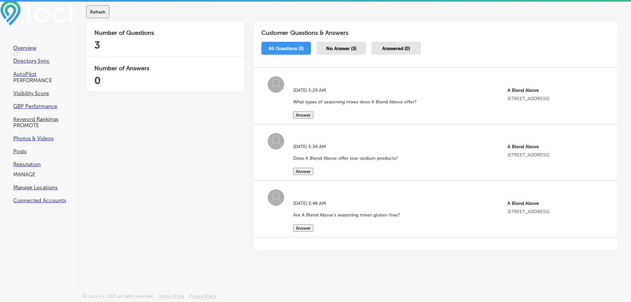
click at [305, 111] on button "Answer" at bounding box center [303, 114] width 20 height 7
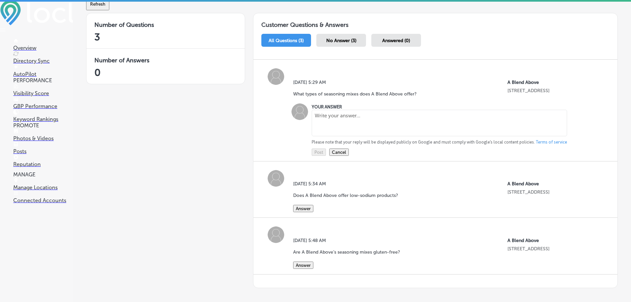
click at [323, 121] on textarea at bounding box center [440, 123] width 256 height 27
paste textarea "We offer a wide variety of seasoning mixes, including gourmet dip mixes, desser…"
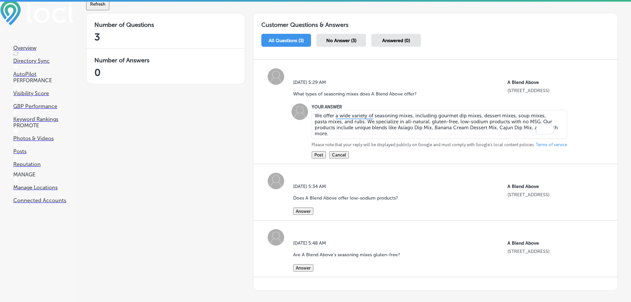
type textarea "We offer a wide variety of seasoning mixes, including gourmet dip mixes, desser…"
click at [321, 158] on button "Post" at bounding box center [319, 154] width 14 height 7
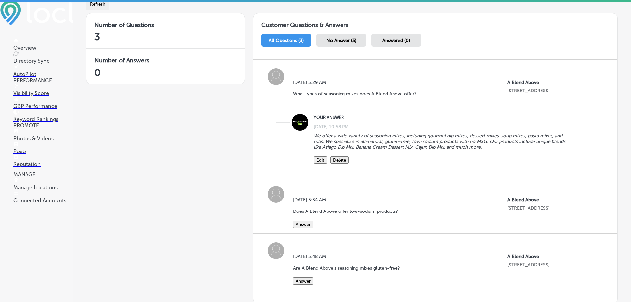
click at [310, 225] on button "Answer" at bounding box center [303, 224] width 20 height 7
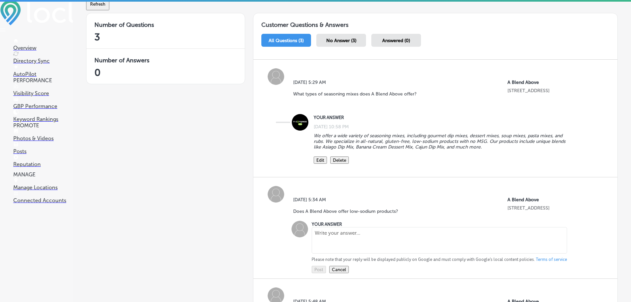
click at [325, 236] on textarea at bounding box center [440, 240] width 256 height 27
paste textarea "Absolutely! Many of our products are low in sodium, making them a great choice …"
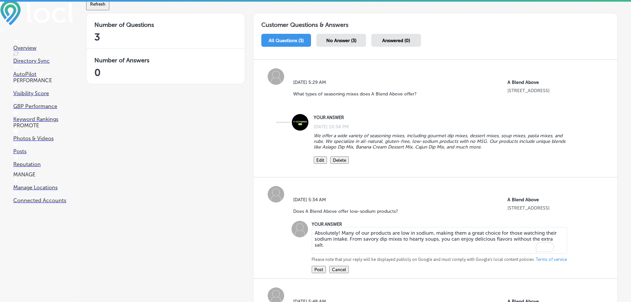
type textarea "Absolutely! Many of our products are low in sodium, making them a great choice …"
click at [313, 273] on button "Post" at bounding box center [319, 269] width 14 height 7
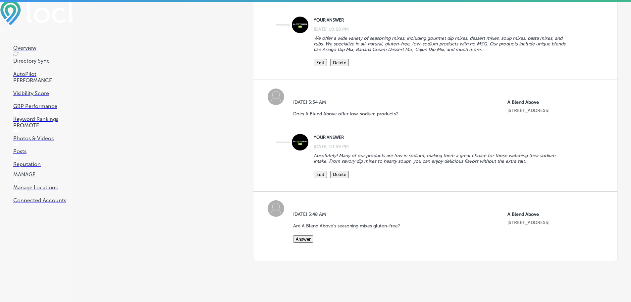
scroll to position [232, 0]
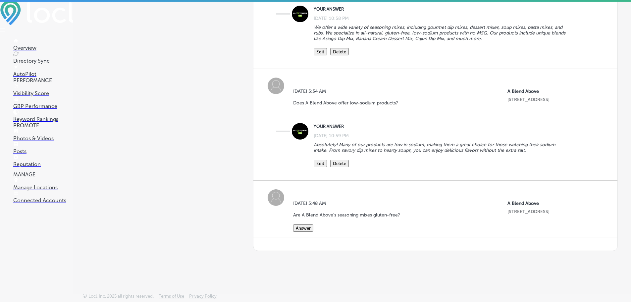
click at [307, 228] on button "Answer" at bounding box center [303, 227] width 20 height 7
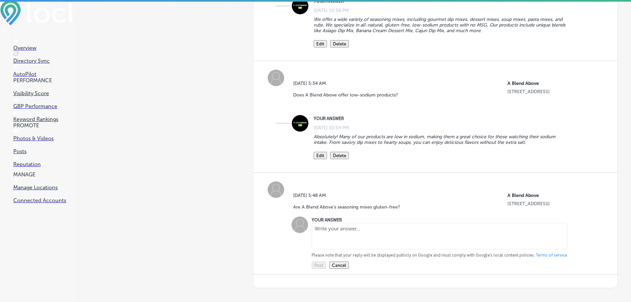
click at [343, 236] on textarea at bounding box center [440, 236] width 256 height 27
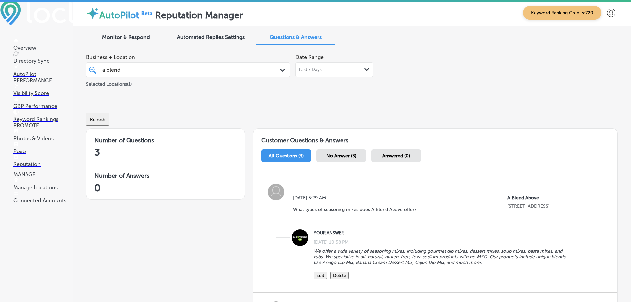
scroll to position [232, 0]
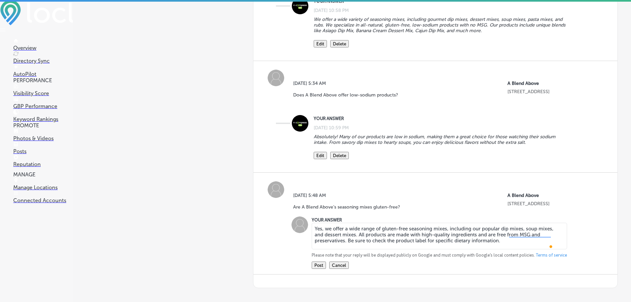
type textarea "Yes, we offer a wide range of gluten-free seasoning mixes, including our popula…"
click at [321, 269] on button "Post" at bounding box center [319, 265] width 14 height 7
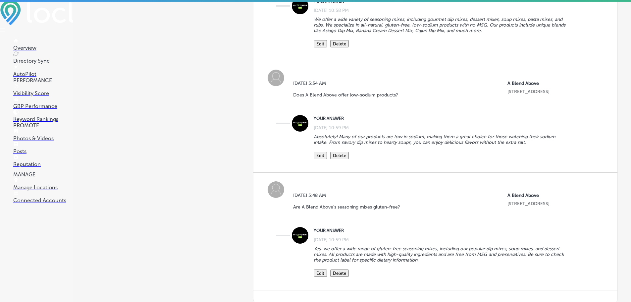
click at [22, 154] on p "Posts" at bounding box center [43, 151] width 60 height 6
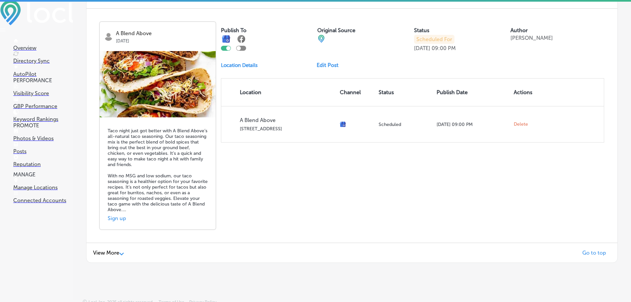
scroll to position [1448, 0]
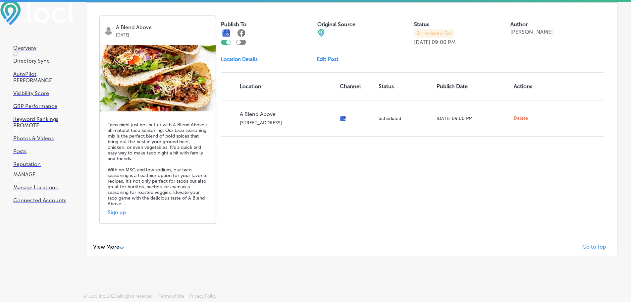
click at [117, 244] on span "View More" at bounding box center [106, 247] width 26 height 6
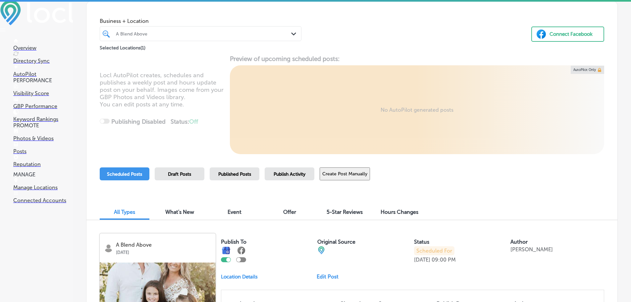
scroll to position [0, 0]
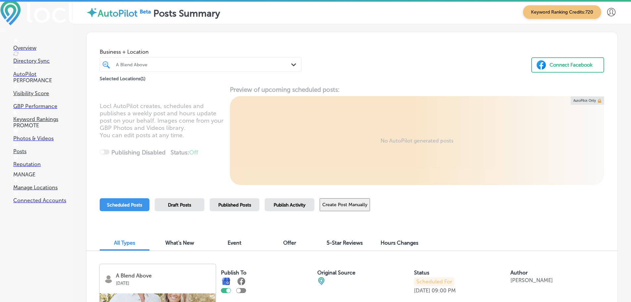
click at [370, 208] on button "Create Post Manually" at bounding box center [345, 204] width 50 height 13
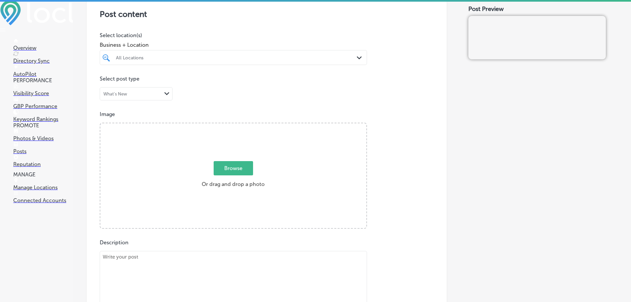
scroll to position [232, 0]
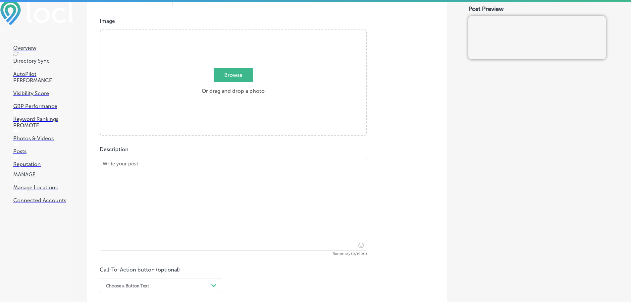
click at [231, 186] on textarea at bounding box center [233, 204] width 267 height 93
paste textarea "Satisfy your sweet tooth with A Blend Above’s wide selection of dessert mixes. …"
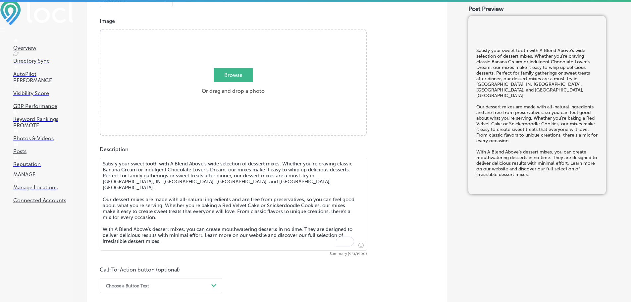
scroll to position [166, 0]
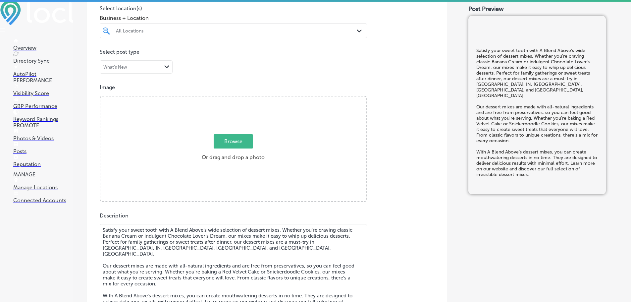
type textarea "Satisfy your sweet tooth with A Blend Above’s wide selection of dessert mixes. …"
click at [262, 33] on div "All Locations" at bounding box center [237, 31] width 242 height 6
click at [123, 53] on label "A Blend Above" at bounding box center [154, 55] width 78 height 6
type input "a ble"
click at [188, 17] on span "Business + Location" at bounding box center [233, 18] width 267 height 6
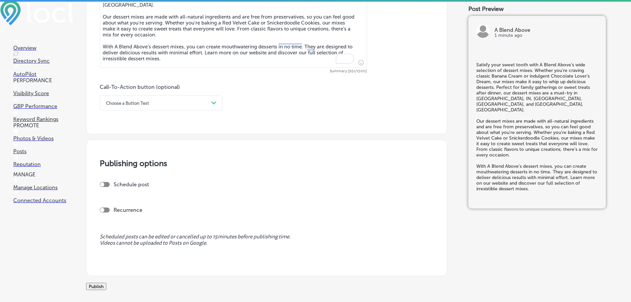
scroll to position [431, 0]
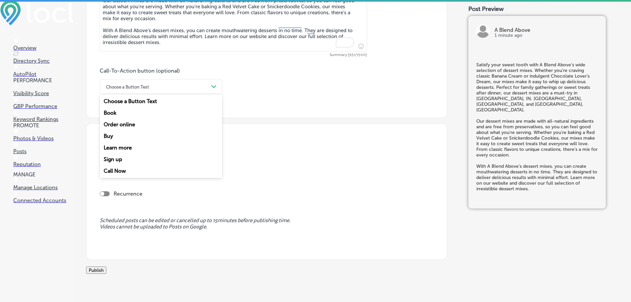
click at [177, 85] on div "Choose a Button Text" at bounding box center [156, 87] width 106 height 10
click at [125, 146] on div "Learn more" at bounding box center [161, 148] width 123 height 12
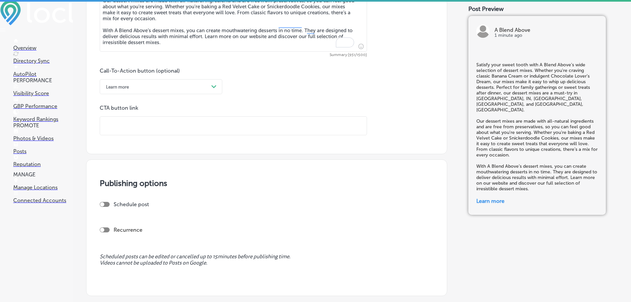
click at [149, 127] on input "text" at bounding box center [233, 126] width 267 height 18
paste input "https://ablendabove.com/"
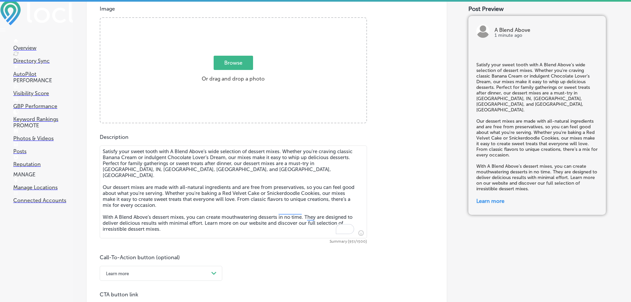
scroll to position [232, 0]
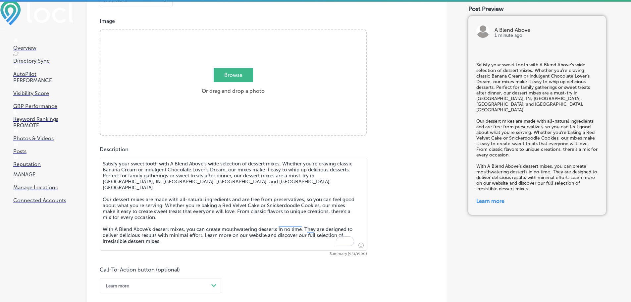
type input "https://ablendabove.com/"
click at [221, 77] on span "Browse" at bounding box center [233, 75] width 39 height 14
click at [221, 32] on input "Browse Or drag and drop a photo" at bounding box center [233, 31] width 266 height 2
type input "C:\fakepath\481985581_1045713804255025_9032417559781584158_n (1).jpg"
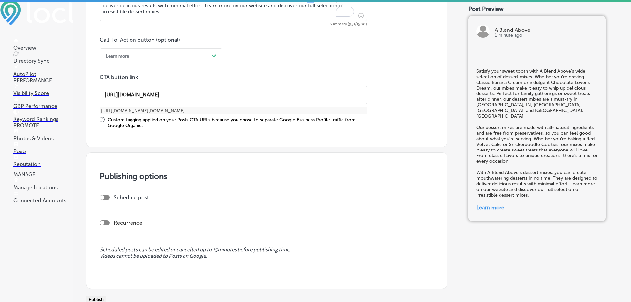
scroll to position [497, 0]
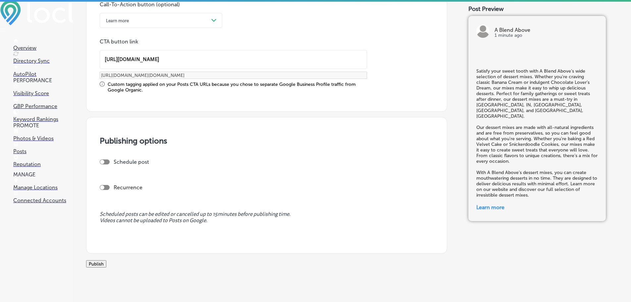
click at [104, 162] on div at bounding box center [102, 162] width 4 height 4
checkbox input "true"
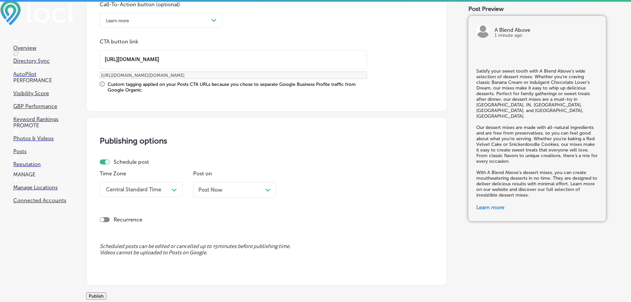
click at [161, 192] on div "Central Standard Time" at bounding box center [136, 190] width 66 height 12
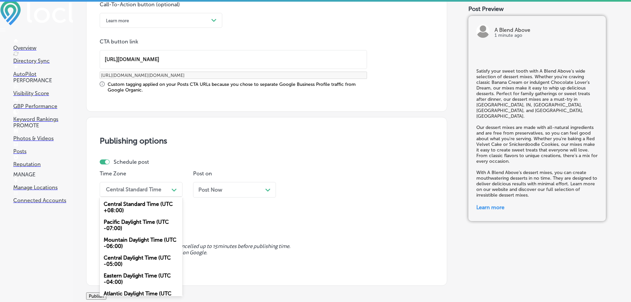
click at [146, 243] on div "Mountain Daylight Time (UTC -06:00)" at bounding box center [141, 243] width 83 height 18
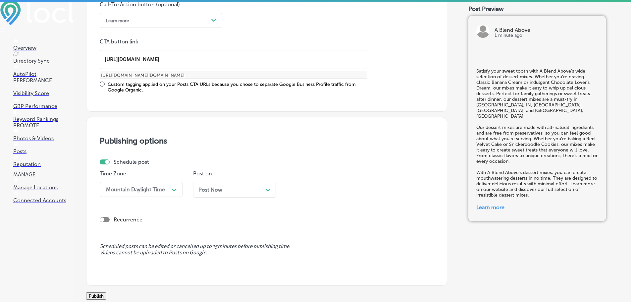
click at [263, 191] on div "Post Now Path Created with Sketch." at bounding box center [235, 190] width 72 height 6
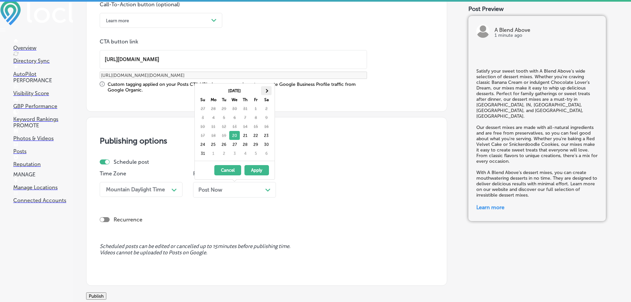
click at [267, 92] on th at bounding box center [266, 90] width 11 height 9
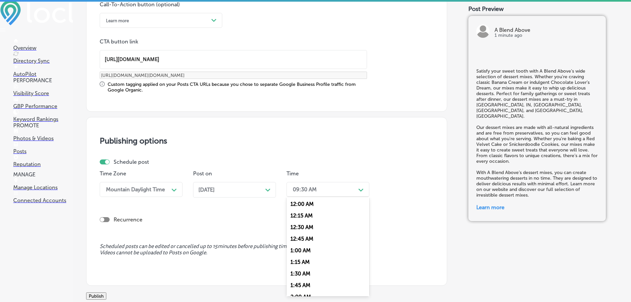
click at [323, 189] on div "09:30 AM" at bounding box center [323, 190] width 66 height 12
click at [309, 262] on div "7:00 AM" at bounding box center [328, 264] width 83 height 12
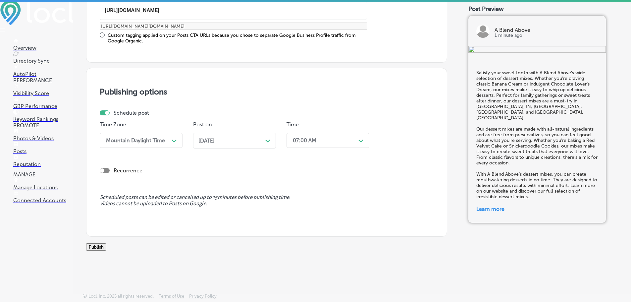
scroll to position [554, 0]
click at [106, 245] on button "Publish" at bounding box center [96, 246] width 20 height 7
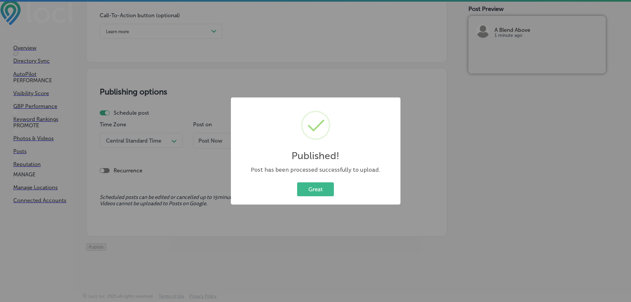
scroll to position [494, 0]
click at [325, 187] on button "Great" at bounding box center [315, 189] width 37 height 14
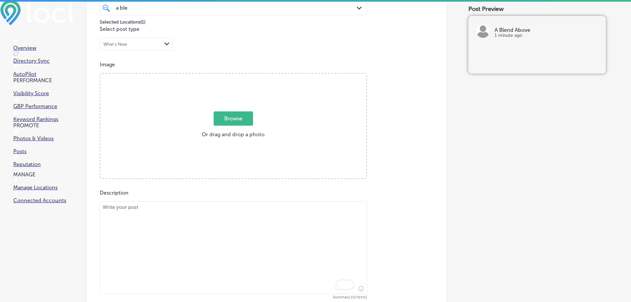
scroll to position [162, 0]
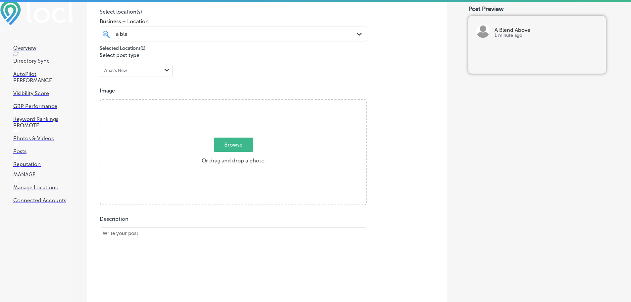
click at [243, 245] on textarea "To enrich screen reader interactions, please activate Accessibility in Grammarl…" at bounding box center [233, 273] width 267 height 93
paste textarea "A Blend Above’s Lemon Pound Cake Mix brings the perfect balance of tangy lemon …"
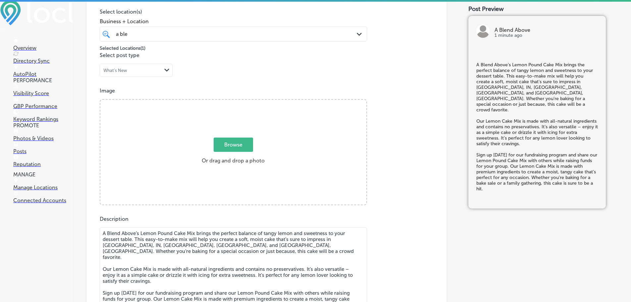
scroll to position [168, 0]
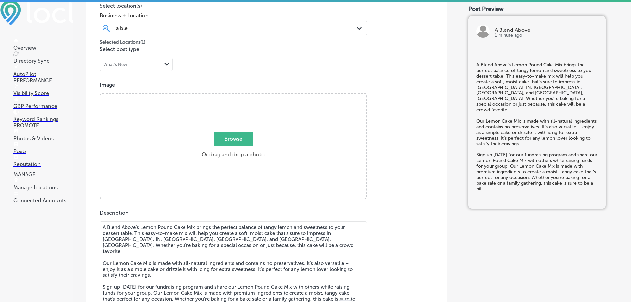
type textarea "A Blend Above’s Lemon Pound Cake Mix brings the perfect balance of tangy lemon …"
click at [240, 139] on span "Browse" at bounding box center [233, 139] width 39 height 14
click at [240, 96] on input "Browse Or drag and drop a photo" at bounding box center [233, 95] width 266 height 2
type input "C:\fakepath\482016716_1045714224254983_6585112154066962358_n (1).jpg"
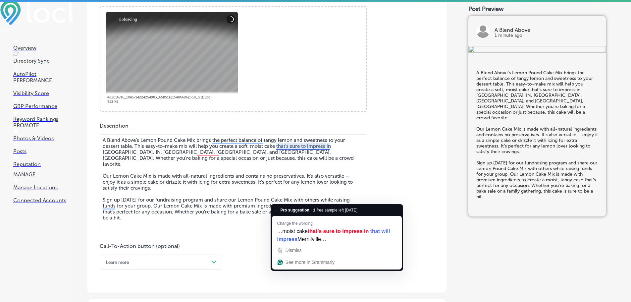
scroll to position [367, 0]
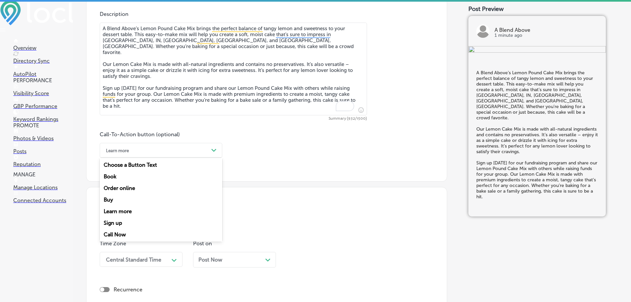
click at [208, 150] on div "Learn more" at bounding box center [156, 150] width 106 height 10
click at [120, 222] on div "Sign up" at bounding box center [161, 223] width 123 height 12
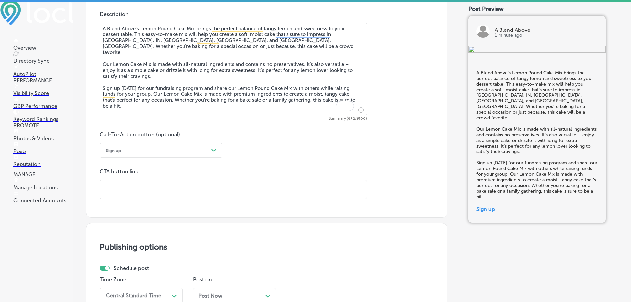
click at [161, 190] on input "text" at bounding box center [233, 189] width 267 height 18
paste input "https://fundraising.ablendabove.com/?"
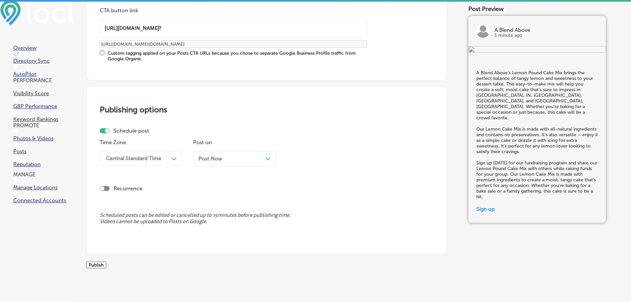
scroll to position [530, 0]
type input "https://fundraising.ablendabove.com/?"
click at [157, 157] on div "Central Standard Time" at bounding box center [133, 156] width 55 height 6
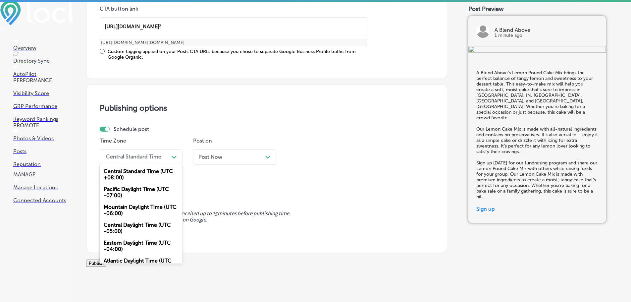
click at [135, 209] on div "Mountain Daylight Time (UTC -06:00)" at bounding box center [141, 210] width 83 height 18
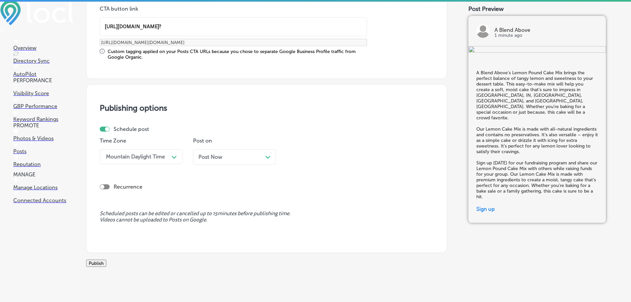
click at [256, 157] on div "Post Now Path Created with Sketch." at bounding box center [235, 157] width 72 height 6
click at [320, 158] on div "09:30 AM" at bounding box center [323, 157] width 66 height 12
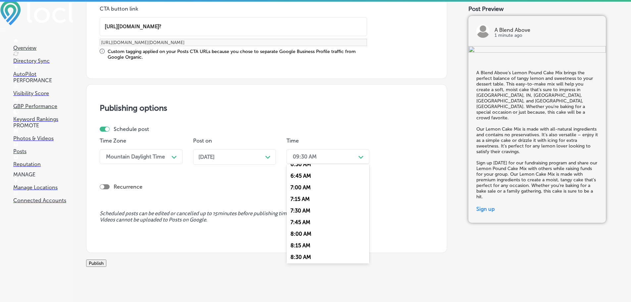
scroll to position [298, 0]
click at [308, 196] on div "7:00 AM" at bounding box center [328, 198] width 83 height 12
click at [101, 267] on button "Publish" at bounding box center [96, 263] width 20 height 7
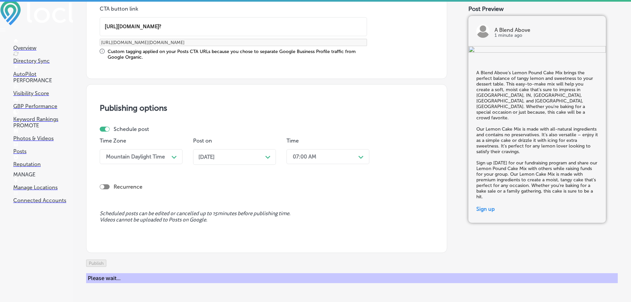
scroll to position [494, 0]
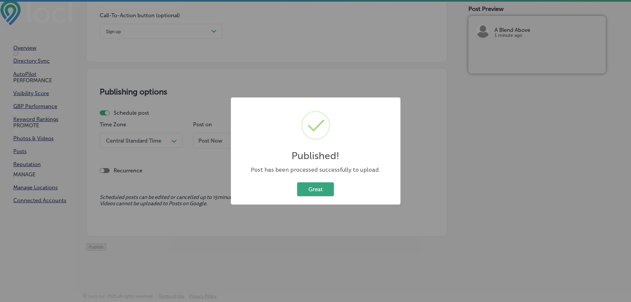
click at [314, 187] on button "Great" at bounding box center [315, 189] width 37 height 14
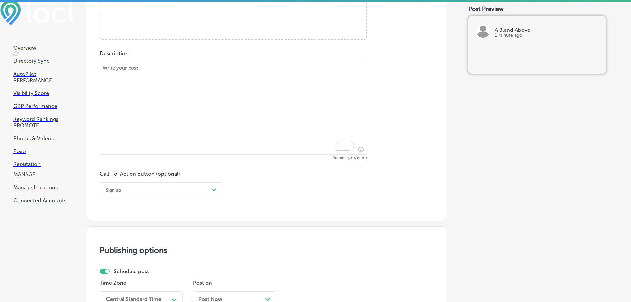
scroll to position [295, 0]
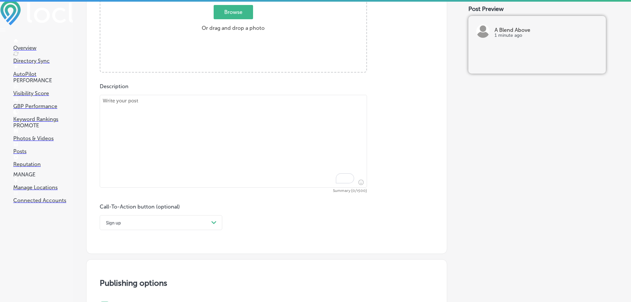
click at [235, 119] on textarea "To enrich screen reader interactions, please activate Accessibility in Grammarl…" at bounding box center [233, 141] width 267 height 93
paste textarea "At A Blend Above, we offer a variety of low-sodium products to help you enjoy g…"
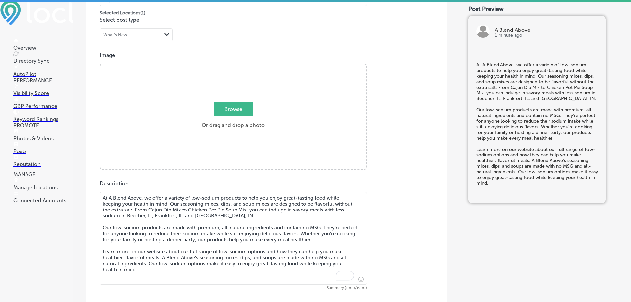
scroll to position [196, 0]
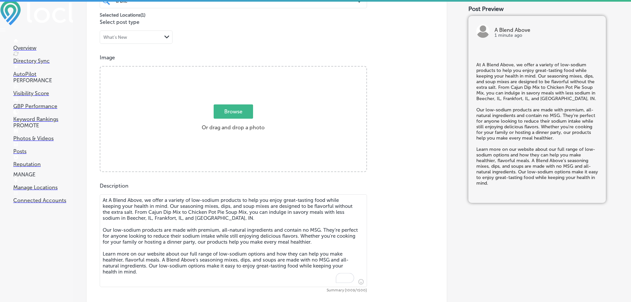
type textarea "At A Blend Above, we offer a variety of low-sodium products to help you enjoy g…"
click at [242, 112] on span "Browse" at bounding box center [233, 111] width 39 height 14
click at [242, 69] on input "Browse Or drag and drop a photo" at bounding box center [233, 68] width 266 height 2
type input "C:\fakepath\482240251_1051922960300776_7259388630286918652_n (1).jpg"
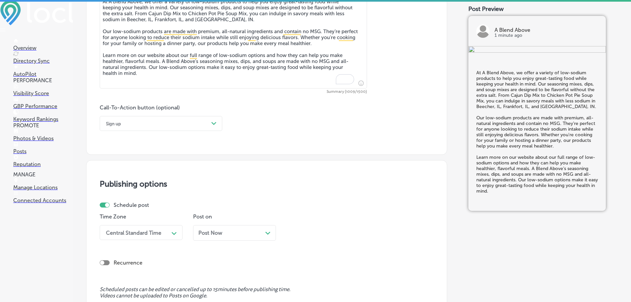
scroll to position [394, 0]
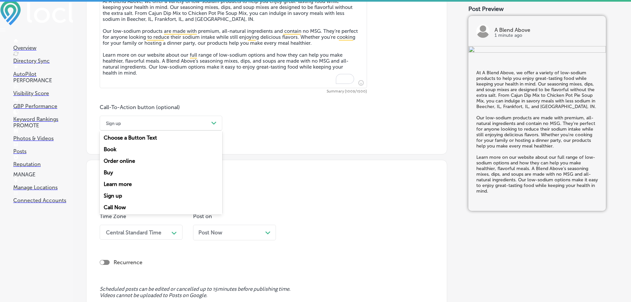
click at [202, 125] on div "Sign up" at bounding box center [156, 123] width 106 height 10
click at [128, 182] on div "Learn more" at bounding box center [161, 184] width 123 height 12
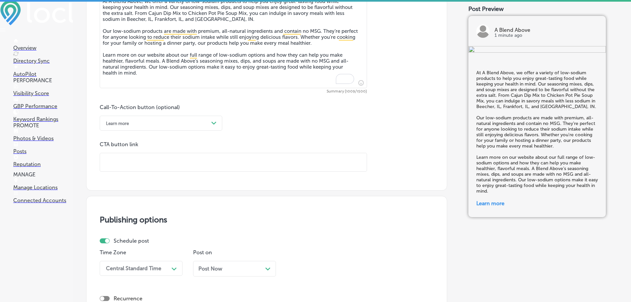
click at [147, 164] on input "text" at bounding box center [233, 162] width 267 height 18
paste input "https://ablendabove.com/"
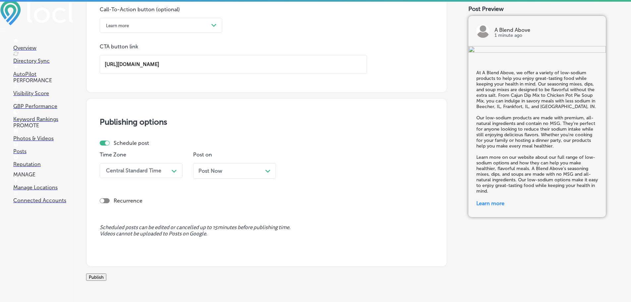
scroll to position [494, 0]
type input "https://ablendabove.com/"
click at [161, 168] on div "Central Standard Time" at bounding box center [136, 169] width 66 height 12
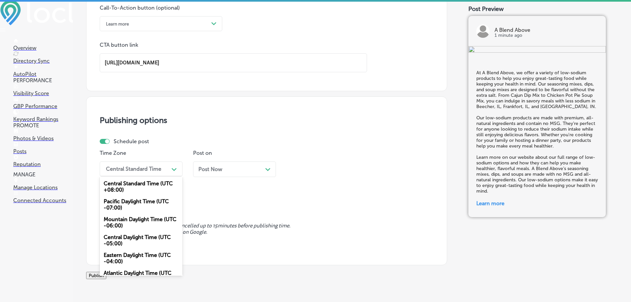
click at [135, 223] on div "Central Standard Time (UTC +08:00) Pacific Daylight Time (UTC -07:00) Mountain …" at bounding box center [141, 225] width 83 height 99
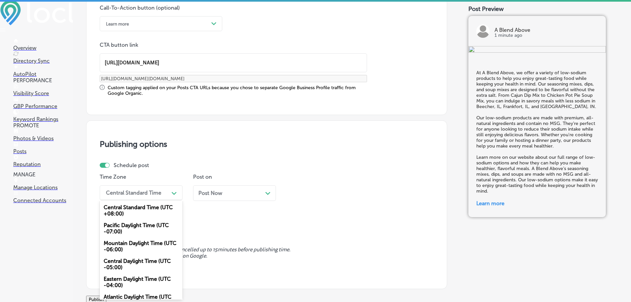
click at [131, 240] on div "Mountain Daylight Time (UTC -06:00)" at bounding box center [141, 246] width 83 height 18
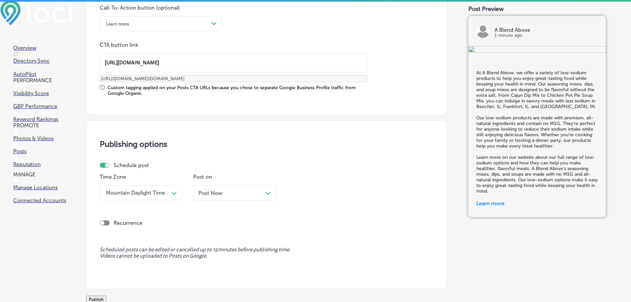
click at [260, 197] on div "Post Now Path Created with Sketch." at bounding box center [234, 193] width 83 height 16
click at [337, 195] on div "09:30 AM" at bounding box center [323, 193] width 66 height 12
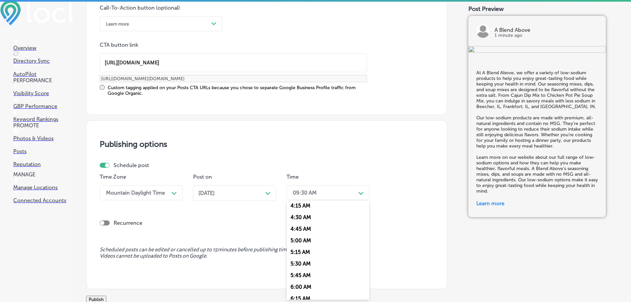
scroll to position [265, 0]
click at [310, 264] on div "7:00 AM" at bounding box center [328, 267] width 83 height 12
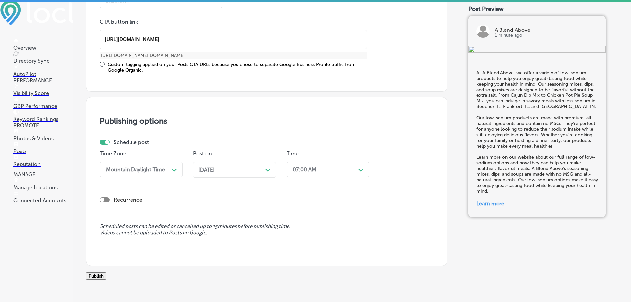
scroll to position [554, 0]
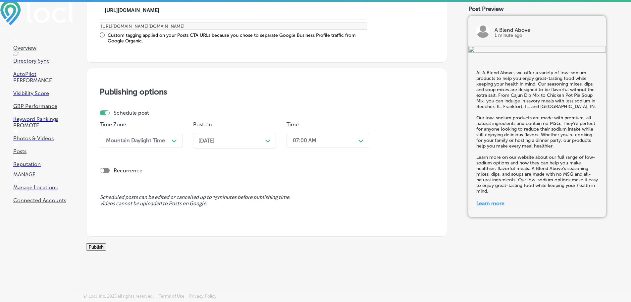
click at [106, 243] on button "Publish" at bounding box center [96, 246] width 20 height 7
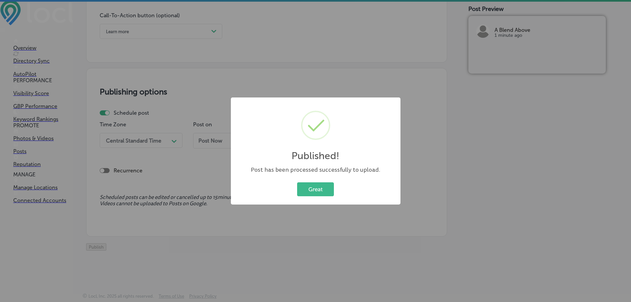
scroll to position [494, 0]
click at [322, 193] on button "Great" at bounding box center [315, 189] width 37 height 14
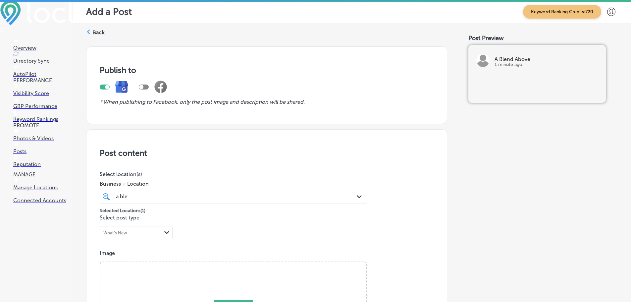
scroll to position [0, 0]
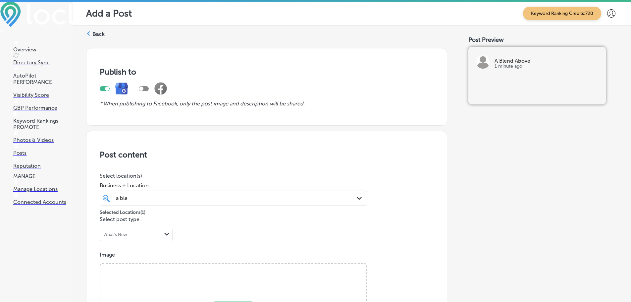
click at [96, 33] on label "Back" at bounding box center [98, 33] width 12 height 7
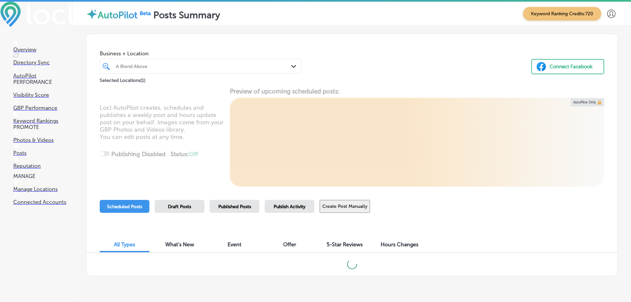
click at [279, 66] on div "A Blend Above" at bounding box center [204, 66] width 176 height 6
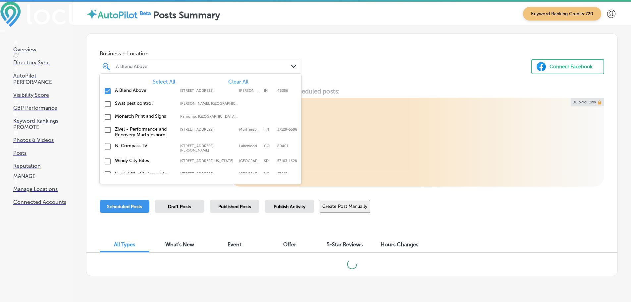
click at [236, 81] on span "Clear All" at bounding box center [238, 82] width 20 height 6
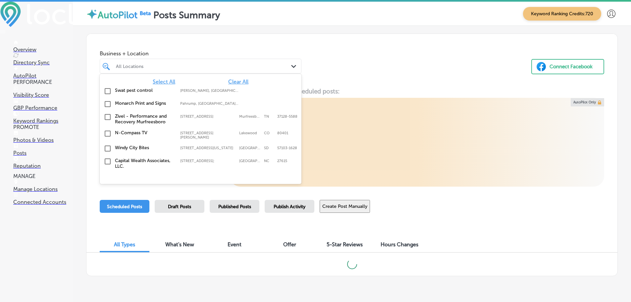
click at [161, 103] on label "Monarch Print and Signs" at bounding box center [144, 103] width 59 height 6
click at [360, 75] on div "Business + Location option focused, 2 of 126. 126 results available. Use Up and…" at bounding box center [352, 59] width 531 height 50
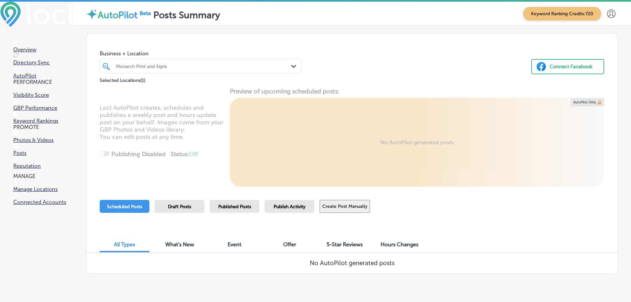
click at [260, 67] on div "Monarch Print and Signs" at bounding box center [204, 66] width 176 height 6
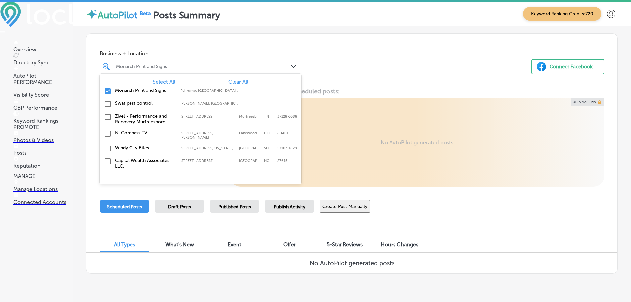
click at [338, 70] on div "Business + Location option focused, 1 of 126. 126 results available. Use Up and…" at bounding box center [352, 59] width 531 height 50
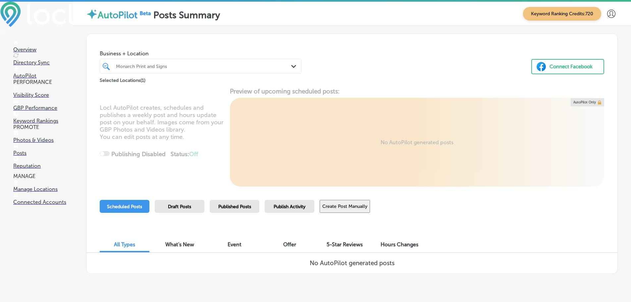
click at [177, 69] on div at bounding box center [192, 66] width 154 height 9
click at [25, 169] on p "Reputation" at bounding box center [43, 166] width 60 height 6
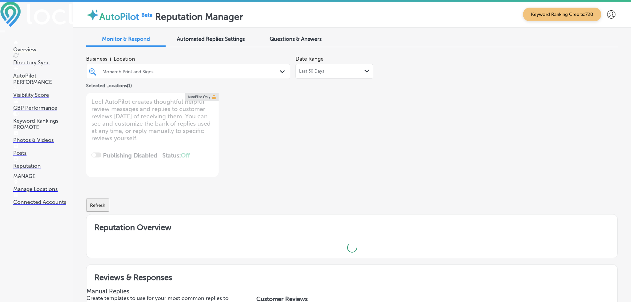
type textarea "x"
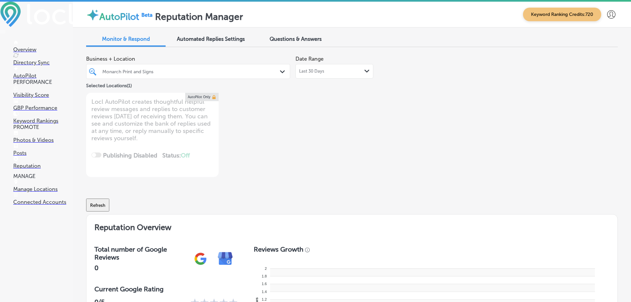
click at [281, 39] on span "Questions & Answers" at bounding box center [296, 39] width 52 height 6
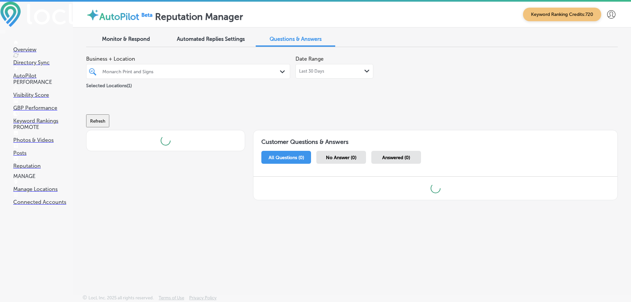
click at [333, 70] on div "Last 30 Days Path Created with Sketch." at bounding box center [334, 71] width 71 height 5
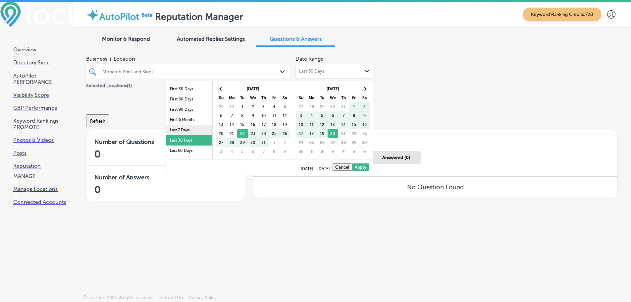
click at [190, 131] on li "Last 7 Days" at bounding box center [189, 130] width 46 height 10
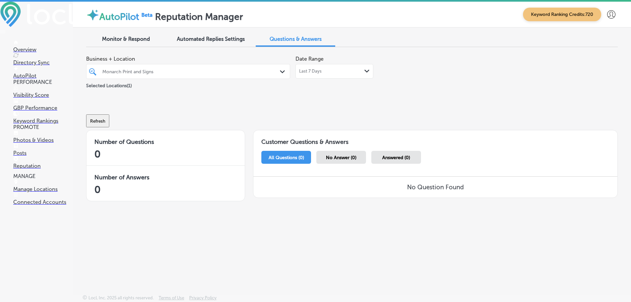
click at [241, 69] on div "Monarch Print and Signs" at bounding box center [191, 72] width 178 height 6
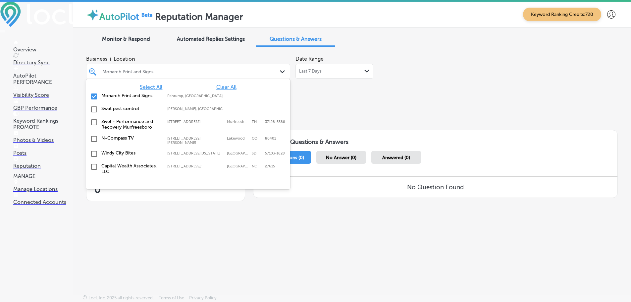
click at [224, 86] on span "Clear All" at bounding box center [226, 87] width 20 height 6
click at [214, 73] on div "a" at bounding box center [180, 71] width 156 height 9
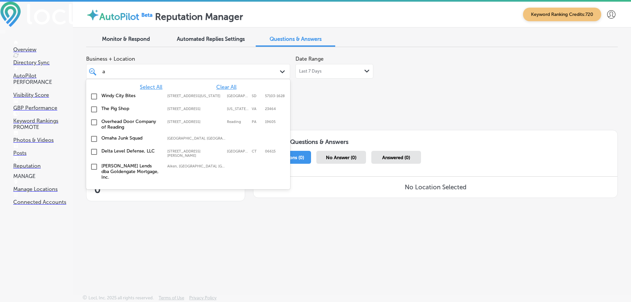
click at [179, 75] on div "a a" at bounding box center [180, 71] width 156 height 9
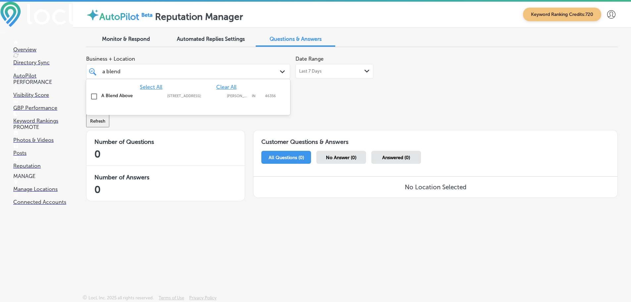
click at [126, 97] on label "A Blend Above" at bounding box center [130, 96] width 59 height 6
type input "a blend"
click at [322, 90] on div "Business + Location option 289 Westmeadow Pl; , selected. option 289 Westmeadow…" at bounding box center [245, 72] width 319 height 40
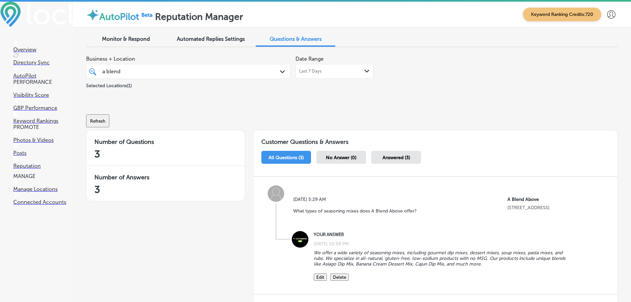
click at [137, 38] on span "Monitor & Respond" at bounding box center [126, 39] width 48 height 6
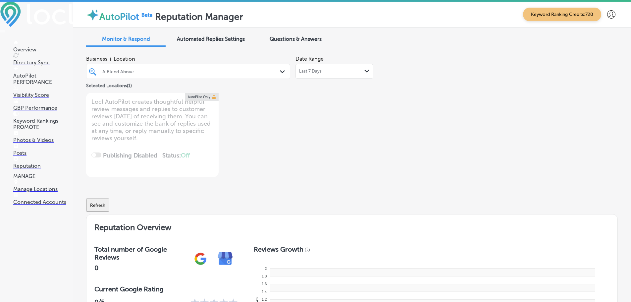
click at [280, 70] on div "Path Created with Sketch." at bounding box center [283, 71] width 7 height 7
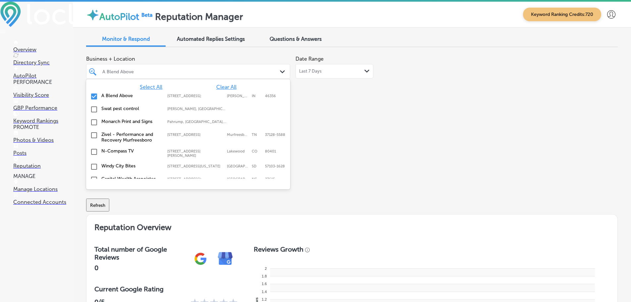
click at [226, 86] on span "Clear All" at bounding box center [226, 87] width 20 height 6
type textarea "x"
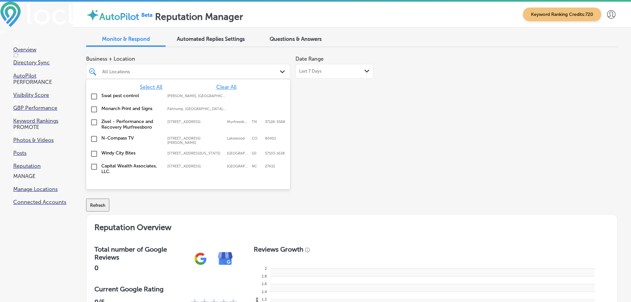
type input "zion"
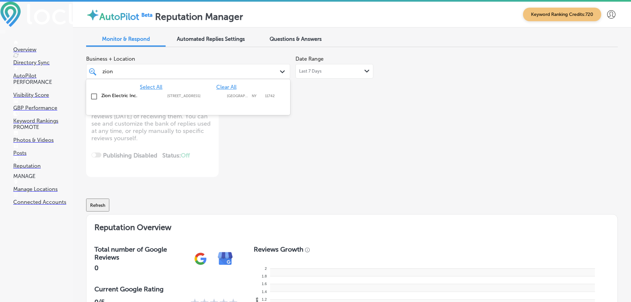
click at [110, 98] on div "Zion Electric Inc. 1600-1 N Ocean Ave, Holtsville, NY, 11742 1600-1 N Ocean Ave…" at bounding box center [188, 96] width 199 height 10
type textarea "x"
type input "zion"
click at [348, 117] on div "Business + Location option 1600-1 N Ocean Ave, selected. option 1600-1 N Ocean …" at bounding box center [245, 114] width 319 height 125
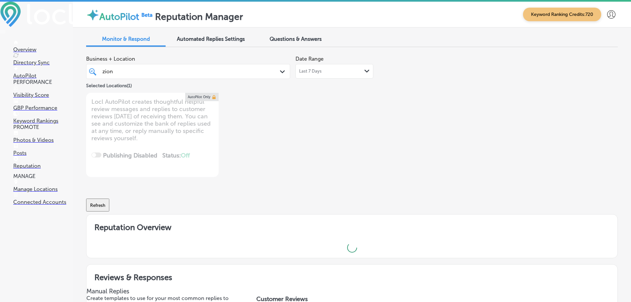
click at [365, 73] on div "Path Created with Sketch." at bounding box center [367, 71] width 5 height 5
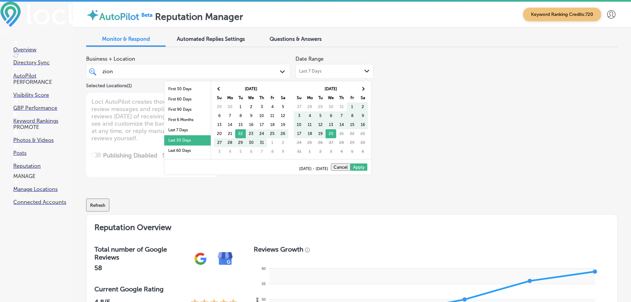
click at [177, 138] on li "Last 30 Days" at bounding box center [187, 140] width 46 height 10
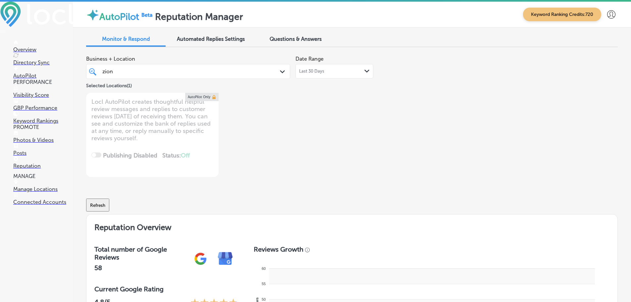
type textarea "x"
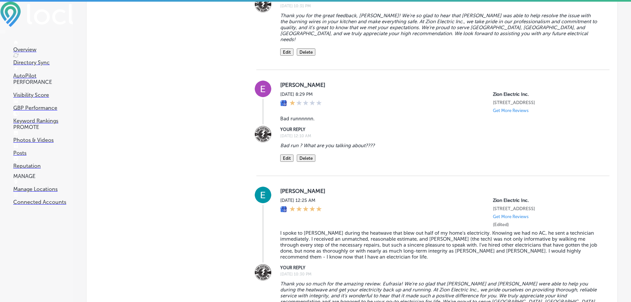
scroll to position [563, 0]
click at [284, 156] on button "Edit" at bounding box center [286, 157] width 13 height 7
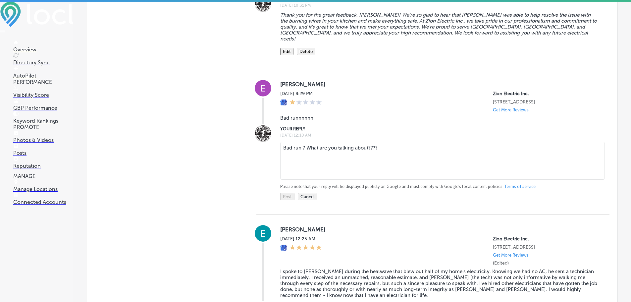
click at [401, 143] on textarea "Bad run ? What are you talking about????" at bounding box center [442, 161] width 325 height 38
drag, startPoint x: 404, startPoint y: 144, endPoint x: 282, endPoint y: 145, distance: 121.3
click at [282, 145] on textarea "Bad run ? What are you talking about????" at bounding box center [442, 161] width 325 height 38
paste textarea "Thank you for your review, Eric. We’re unsure what this is in reference to, and…"
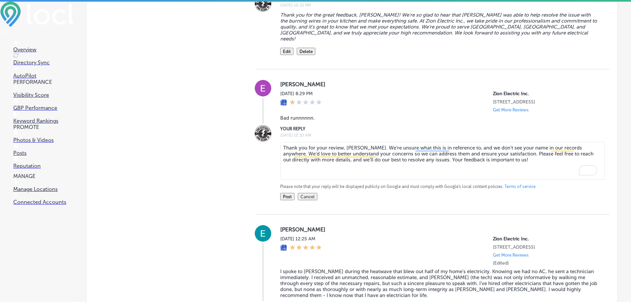
type textarea "Thank you for your review, Eric. We’re unsure what this is in reference to, and…"
click at [288, 196] on button "Post" at bounding box center [287, 196] width 14 height 7
type textarea "x"
